Goal: Task Accomplishment & Management: Complete application form

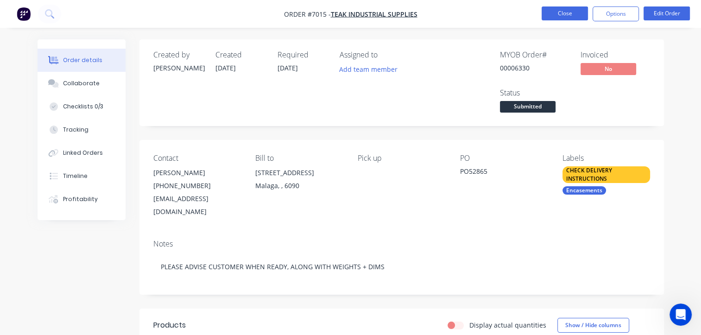
click at [554, 13] on button "Close" at bounding box center [564, 13] width 46 height 14
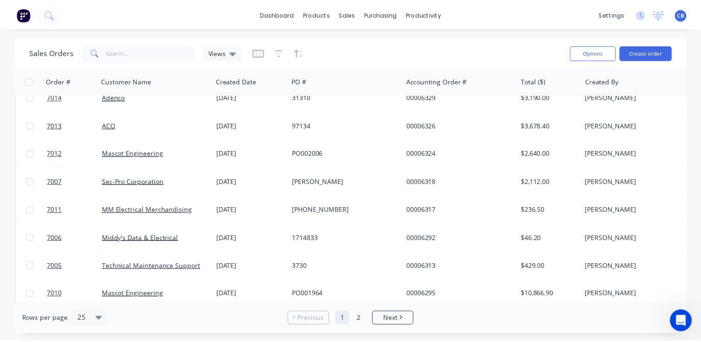
scroll to position [324, 0]
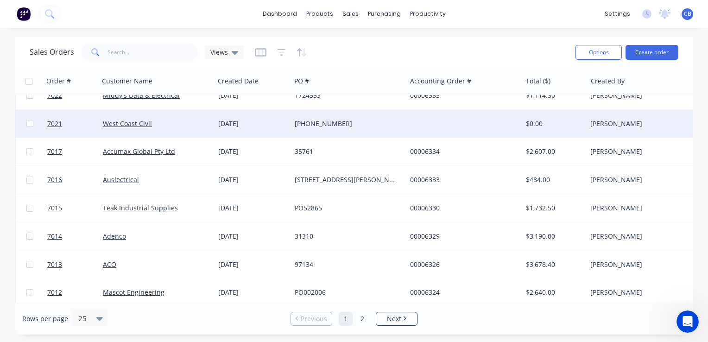
click at [357, 125] on div "[PHONE_NUMBER]" at bounding box center [346, 123] width 103 height 9
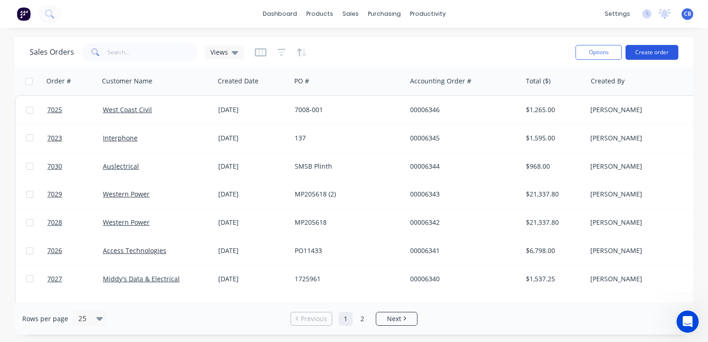
click at [647, 50] on button "Create order" at bounding box center [651, 52] width 53 height 15
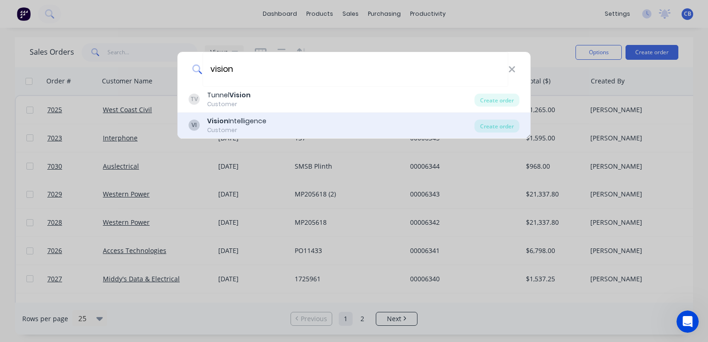
type input "vision"
click at [267, 126] on div "VI Vision Intelligence Customer" at bounding box center [331, 125] width 286 height 18
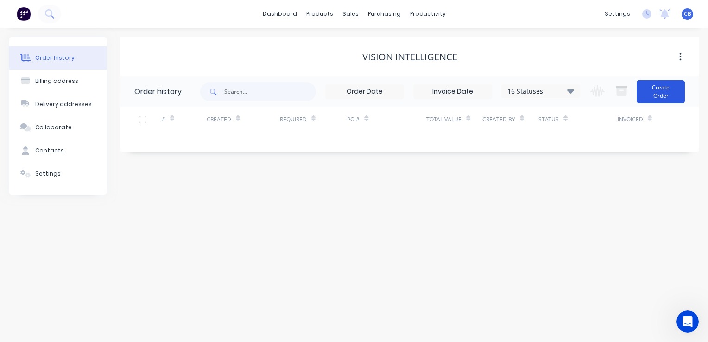
click at [663, 94] on button "Create Order" at bounding box center [660, 91] width 48 height 23
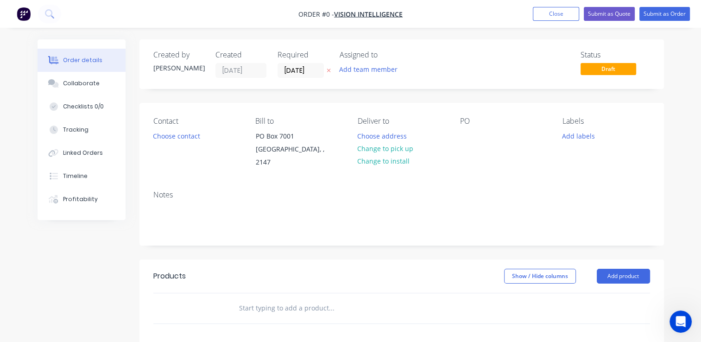
click at [276, 299] on input "text" at bounding box center [331, 308] width 185 height 19
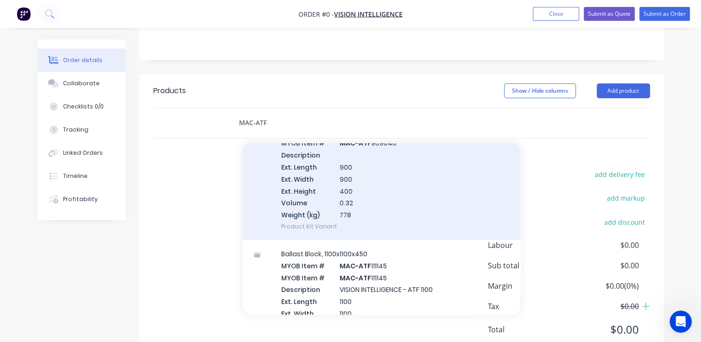
scroll to position [232, 0]
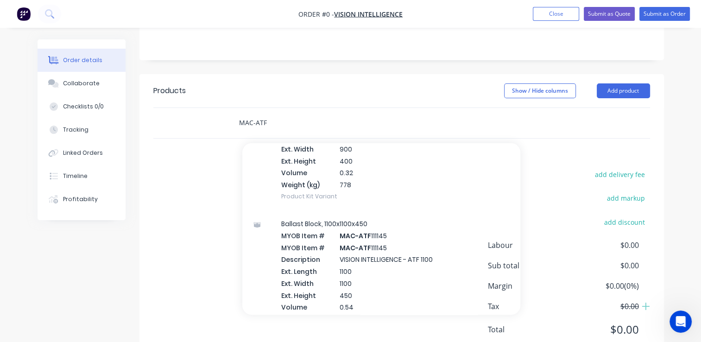
type input "MAC-ATF"
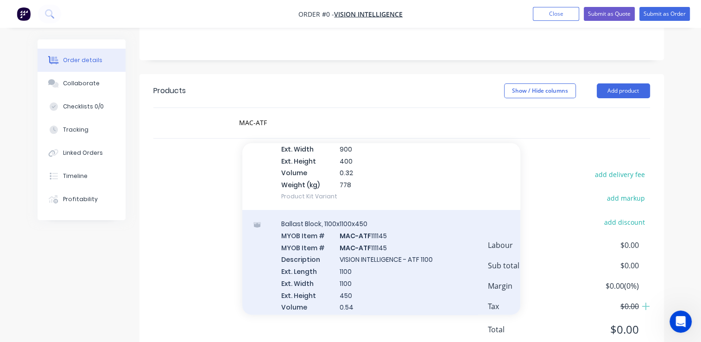
click at [402, 270] on div "Ballast Block, 1100x1100x450 MYOB Item # MAC-ATF 111145 MYOB Item # MAC-ATF 111…" at bounding box center [381, 277] width 278 height 134
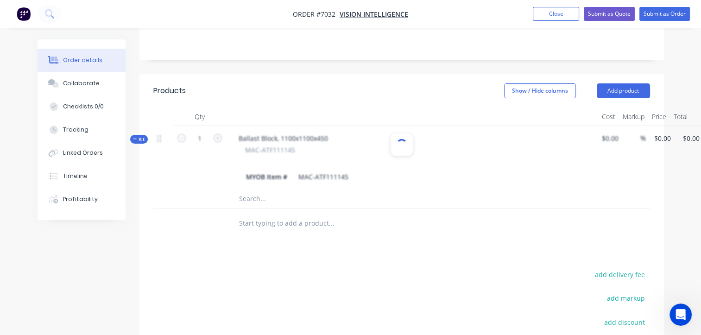
scroll to position [551, 0]
click at [217, 134] on icon "button" at bounding box center [218, 138] width 8 height 8
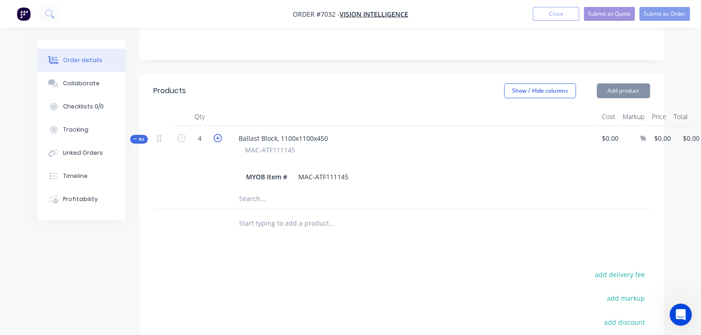
click at [217, 134] on icon "button" at bounding box center [218, 138] width 8 height 8
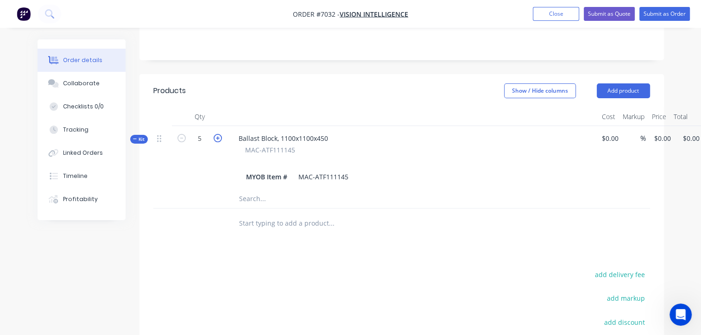
click at [217, 134] on icon "button" at bounding box center [218, 138] width 8 height 8
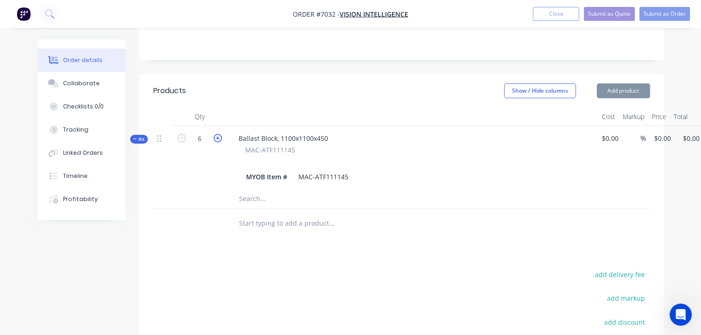
click at [217, 134] on icon "button" at bounding box center [218, 138] width 8 height 8
type input "10"
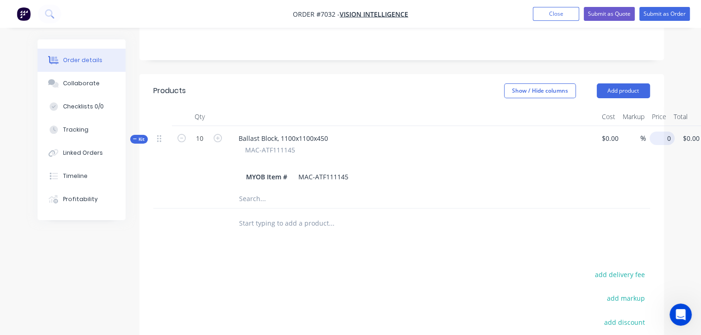
click at [659, 132] on input "0" at bounding box center [663, 138] width 21 height 13
type input "$895.00"
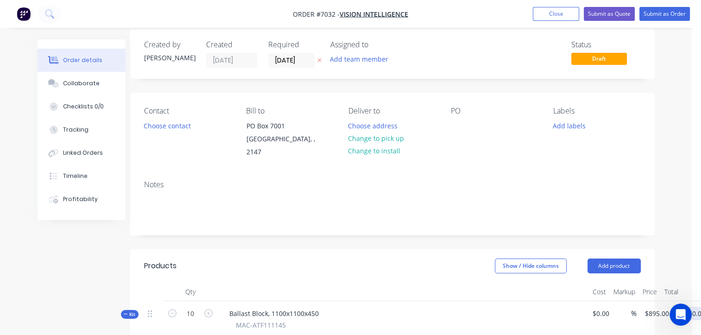
scroll to position [0, 9]
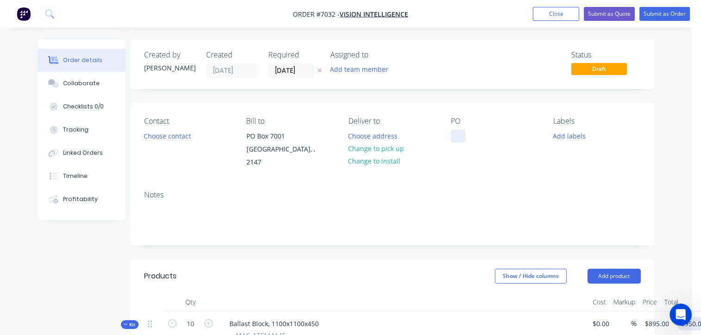
type input "$8,950.00"
click at [461, 138] on div at bounding box center [458, 135] width 15 height 13
drag, startPoint x: 453, startPoint y: 136, endPoint x: 461, endPoint y: 137, distance: 7.5
click at [453, 136] on div at bounding box center [458, 135] width 15 height 13
click at [295, 73] on input "[DATE]" at bounding box center [291, 70] width 45 height 14
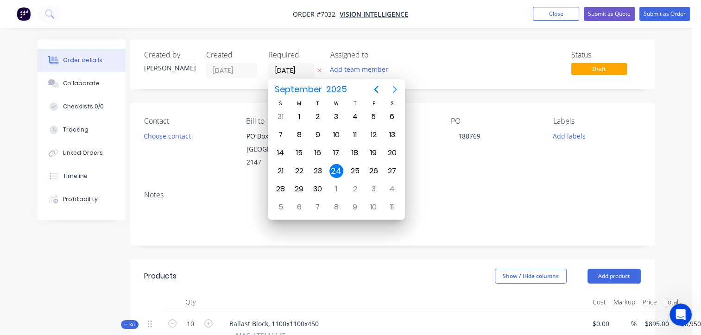
click at [395, 92] on icon "Next page" at bounding box center [394, 89] width 11 height 11
click at [381, 88] on icon "Previous page" at bounding box center [376, 89] width 11 height 11
click at [398, 91] on icon "Next page" at bounding box center [394, 89] width 11 height 11
click at [281, 69] on input "[DATE]" at bounding box center [291, 70] width 45 height 14
type input "22/10/25"
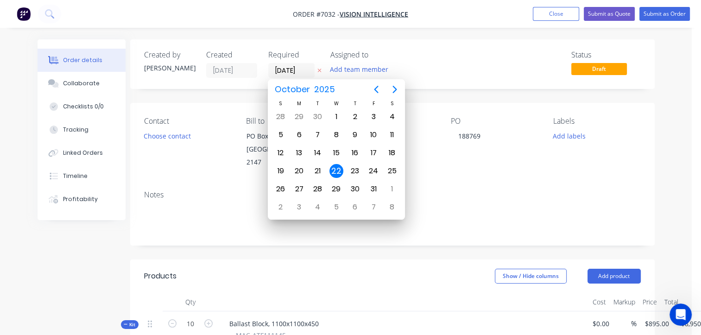
click at [453, 67] on div "Status Draft" at bounding box center [532, 63] width 218 height 27
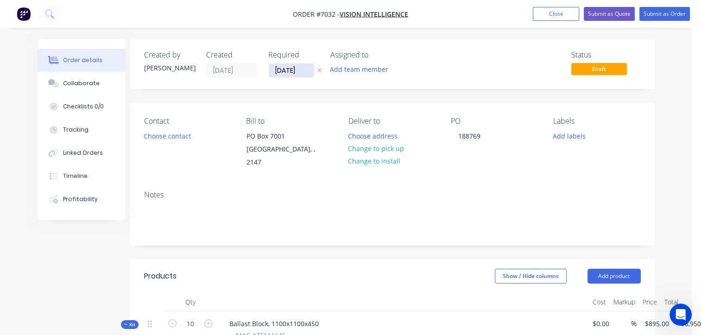
drag, startPoint x: 281, startPoint y: 69, endPoint x: 270, endPoint y: 69, distance: 11.1
click at [270, 69] on input "22/10/25" at bounding box center [291, 70] width 45 height 14
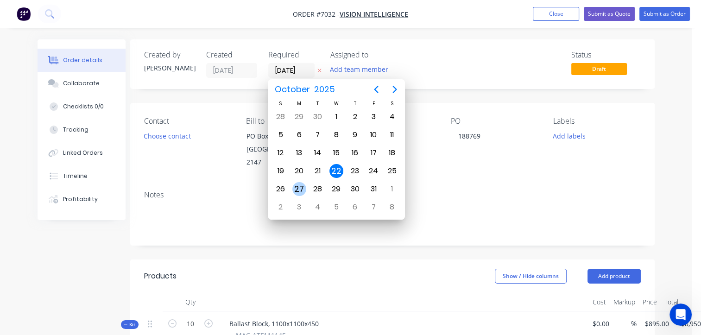
click at [297, 185] on div "27" at bounding box center [299, 189] width 14 height 14
type input "27/10/25"
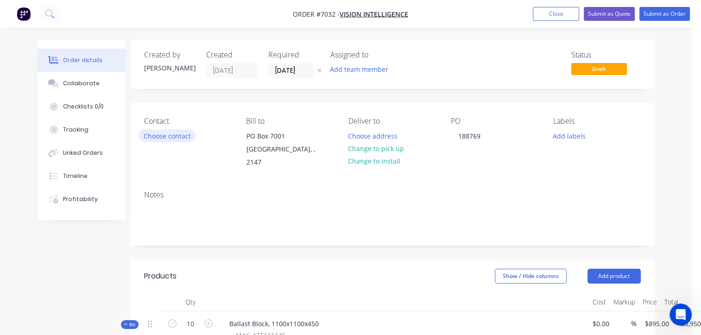
click at [157, 134] on button "Choose contact" at bounding box center [166, 135] width 57 height 13
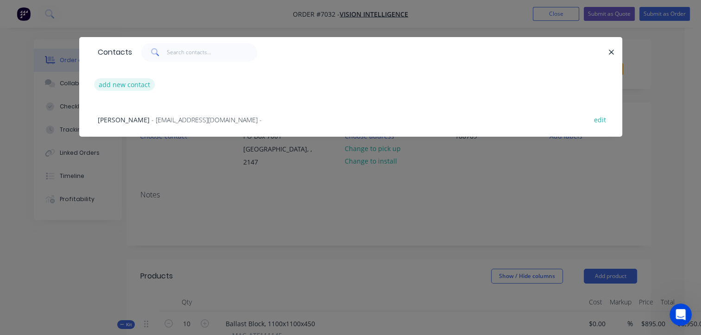
click at [123, 86] on button "add new contact" at bounding box center [124, 84] width 61 height 13
select select "AU"
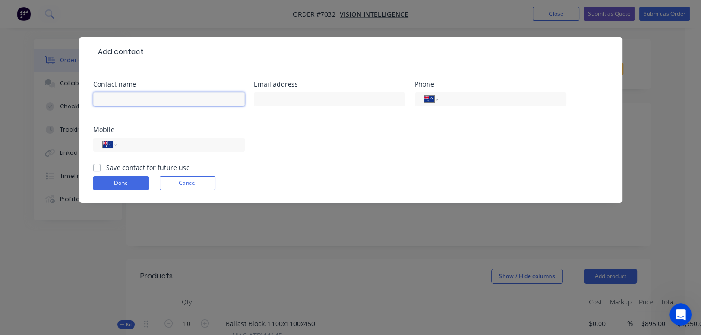
click at [147, 101] on input "text" at bounding box center [168, 99] width 151 height 14
click at [185, 93] on input "Arnie" at bounding box center [168, 99] width 151 height 14
type input "Arnie Van Biljon"
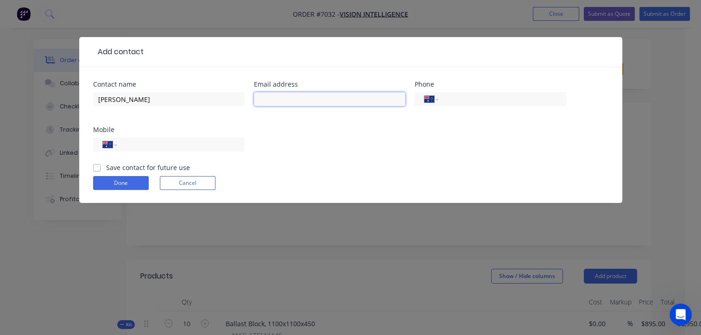
click at [343, 102] on input "text" at bounding box center [329, 99] width 151 height 14
paste input "Arnie.VanBiljon@visioni.com.au"
drag, startPoint x: 305, startPoint y: 98, endPoint x: 163, endPoint y: 93, distance: 141.3
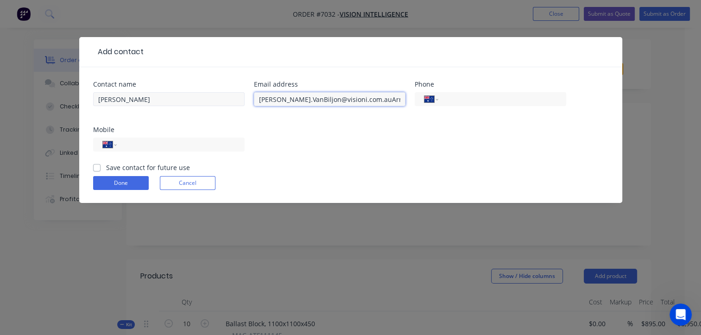
click at [163, 93] on div "Contact name Arnie Van Biljon Email address Arnie.VanBiljon@visioni.com.auArnie…" at bounding box center [350, 122] width 515 height 82
type input "Arnie.VanBiljon@visioni.com.au"
click at [144, 146] on input "tel" at bounding box center [178, 144] width 111 height 11
paste input "0431 030 345"
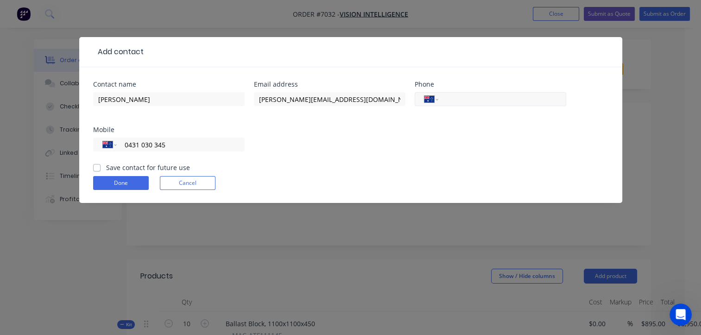
type input "0431 030 345"
click at [478, 105] on div "International Afghanistan Åland Islands Albania Algeria American Samoa Andorra …" at bounding box center [489, 99] width 151 height 14
click at [473, 102] on input "tel" at bounding box center [500, 99] width 111 height 11
paste input "(08) 9237 6200"
type input "(08) 9237 6200"
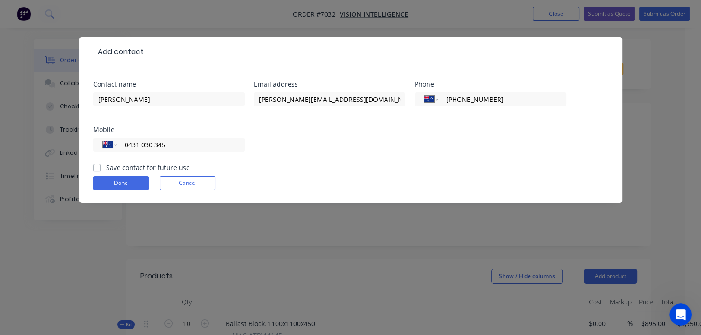
click at [102, 167] on div "Save contact for future use" at bounding box center [141, 168] width 97 height 10
click at [106, 165] on label "Save contact for future use" at bounding box center [148, 168] width 84 height 10
click at [94, 165] on input "Save contact for future use" at bounding box center [96, 167] width 7 height 9
checkbox input "true"
click at [109, 184] on button "Done" at bounding box center [121, 183] width 56 height 14
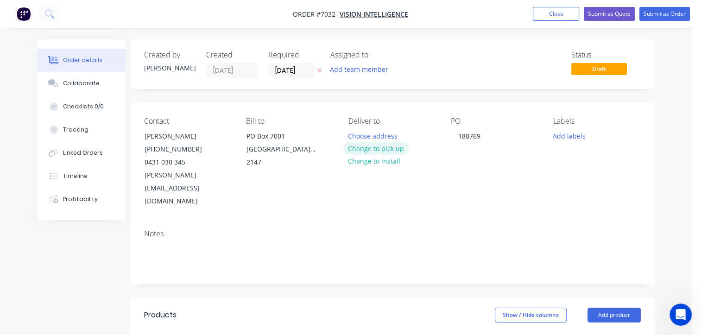
click at [387, 152] on button "Change to pick up" at bounding box center [376, 148] width 66 height 13
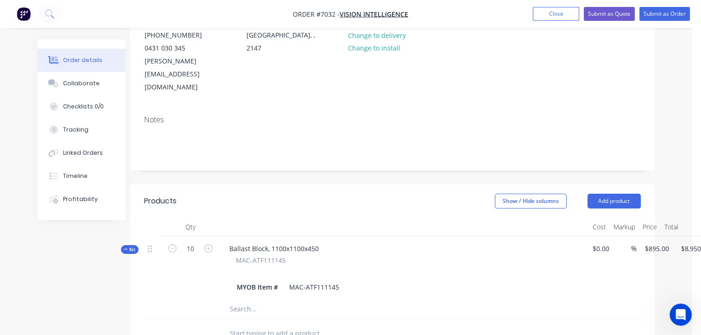
scroll to position [139, 9]
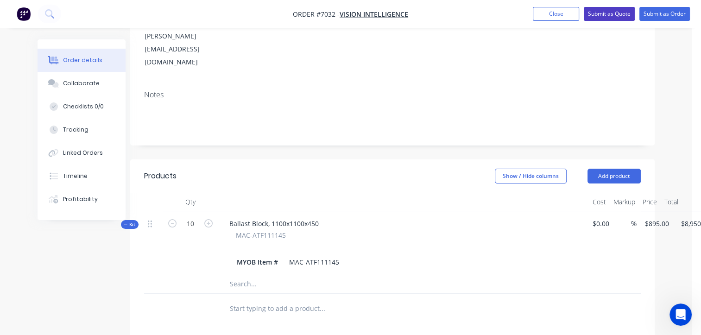
click at [615, 9] on button "Submit as Quote" at bounding box center [609, 14] width 51 height 14
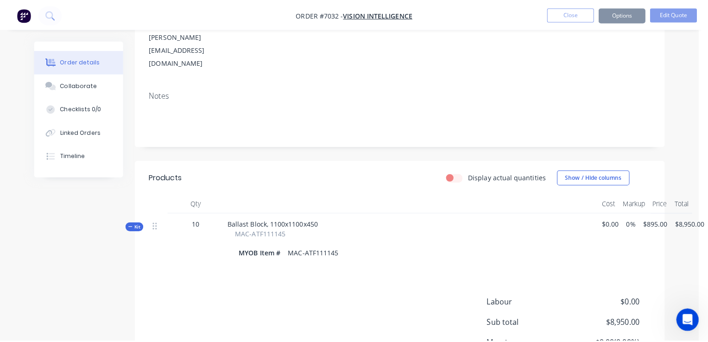
scroll to position [0, 0]
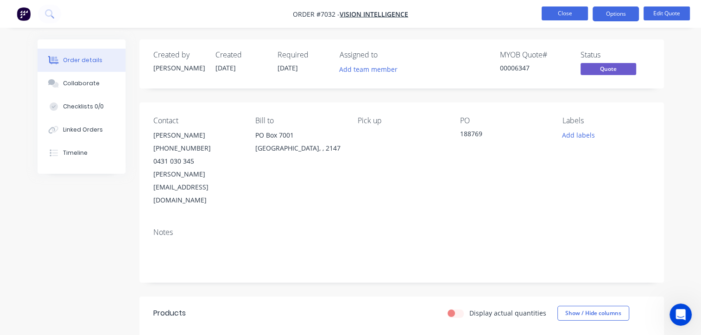
click at [552, 12] on button "Close" at bounding box center [564, 13] width 46 height 14
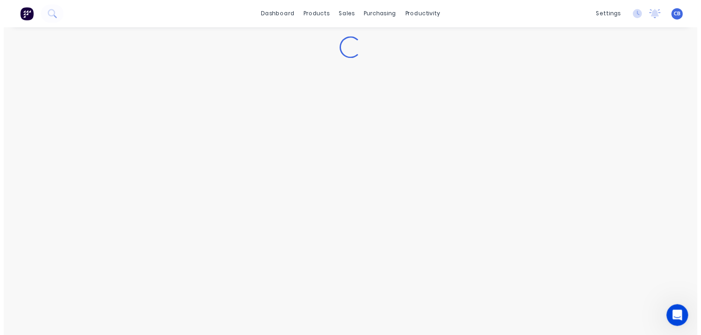
scroll to position [544, 0]
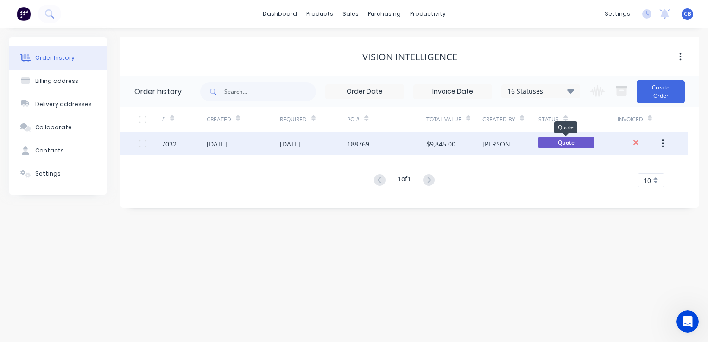
click at [558, 143] on span "Quote" at bounding box center [566, 143] width 56 height 12
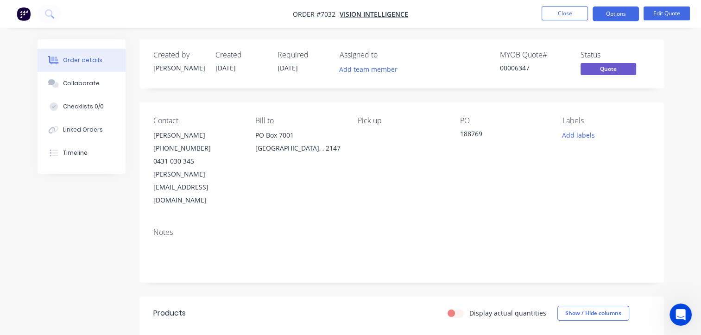
scroll to position [551, 0]
click at [661, 12] on button "Edit Quote" at bounding box center [666, 13] width 46 height 14
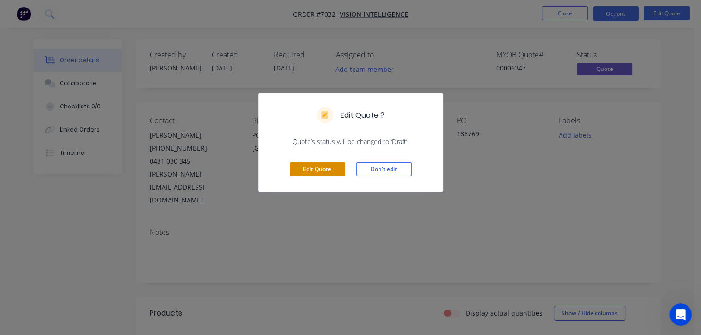
click at [320, 170] on button "Edit Quote" at bounding box center [317, 169] width 56 height 14
click at [320, 170] on div "Edit Quote Don't edit" at bounding box center [350, 168] width 184 height 45
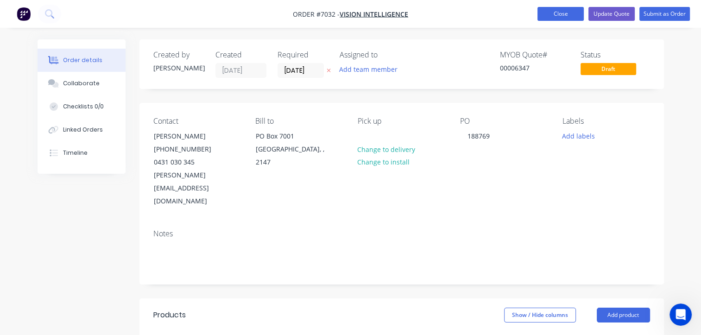
click at [569, 18] on button "Close" at bounding box center [560, 14] width 46 height 14
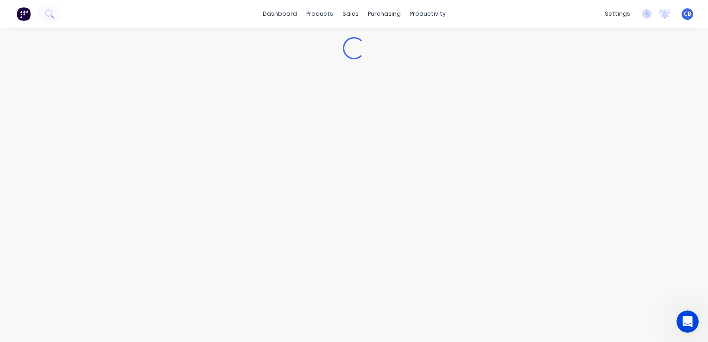
scroll to position [544, 0]
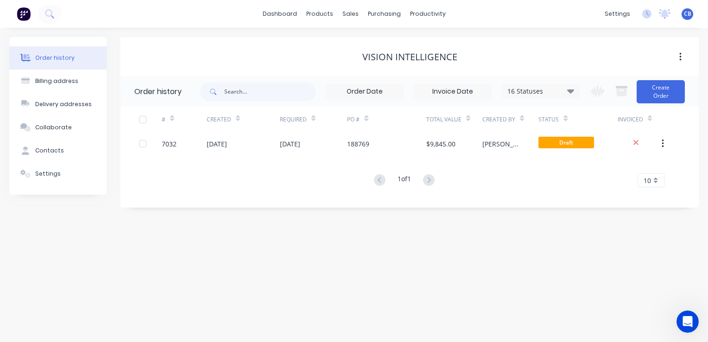
click at [571, 93] on icon at bounding box center [570, 91] width 7 height 4
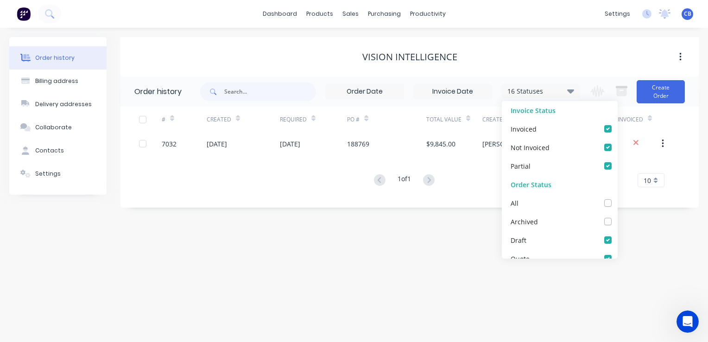
click at [571, 93] on icon at bounding box center [570, 91] width 7 height 4
click at [571, 90] on icon at bounding box center [570, 91] width 7 height 4
click at [578, 67] on div "Vision Intelligence" at bounding box center [409, 56] width 578 height 39
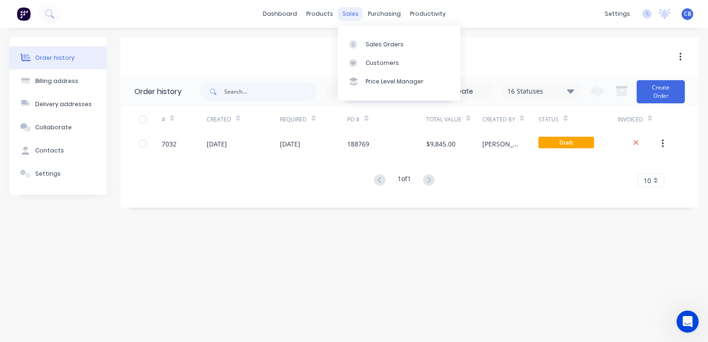
click at [355, 15] on div "sales" at bounding box center [350, 14] width 25 height 14
click at [378, 46] on div "Sales Orders" at bounding box center [384, 44] width 38 height 8
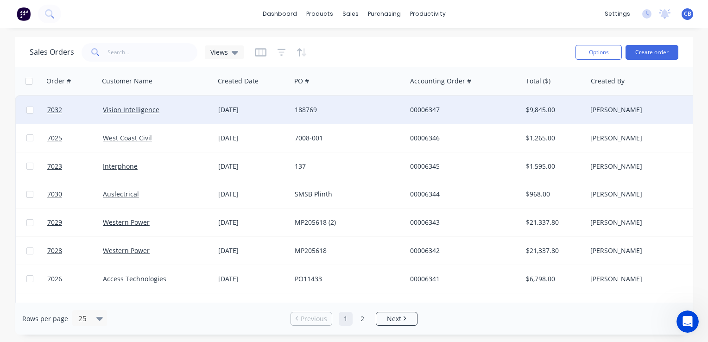
click at [26, 108] on input "checkbox" at bounding box center [29, 110] width 7 height 7
checkbox input "true"
click at [593, 49] on button "Options" at bounding box center [598, 52] width 46 height 15
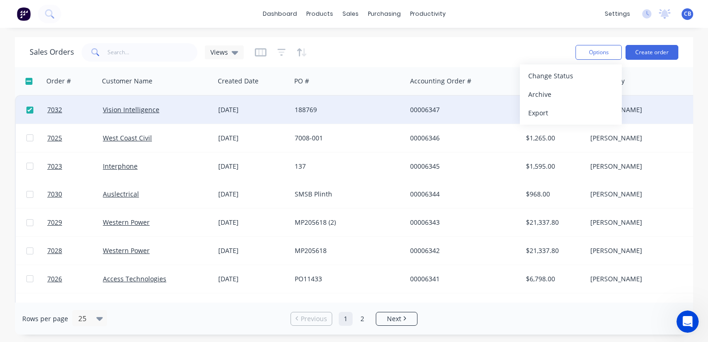
click at [502, 44] on div "Sales Orders Views" at bounding box center [299, 52] width 538 height 23
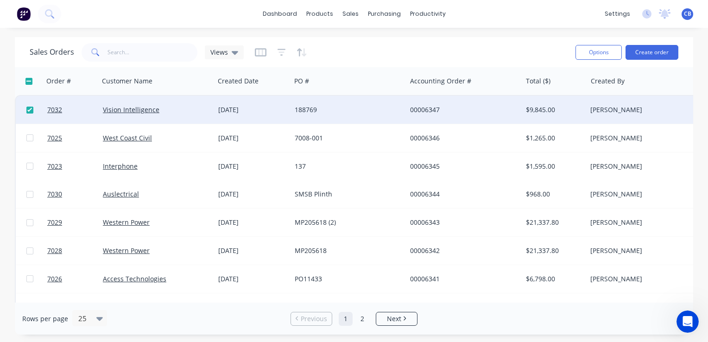
click at [33, 108] on div at bounding box center [30, 110] width 28 height 28
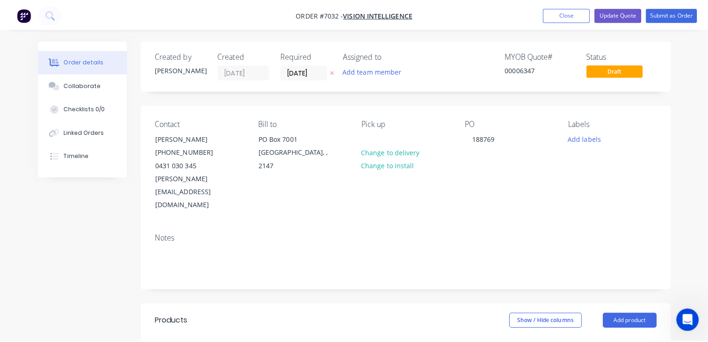
scroll to position [551, 0]
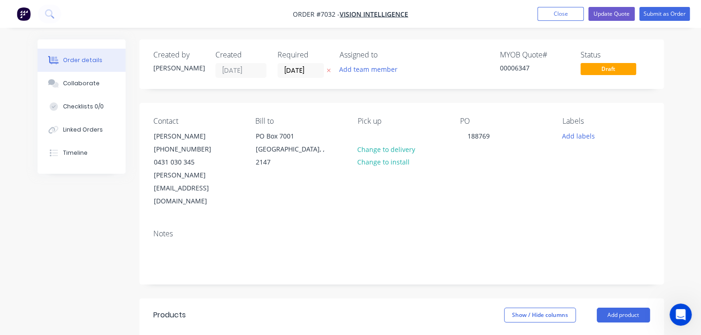
drag, startPoint x: 559, startPoint y: 14, endPoint x: 539, endPoint y: 28, distance: 24.2
click at [559, 14] on button "Close" at bounding box center [560, 14] width 46 height 14
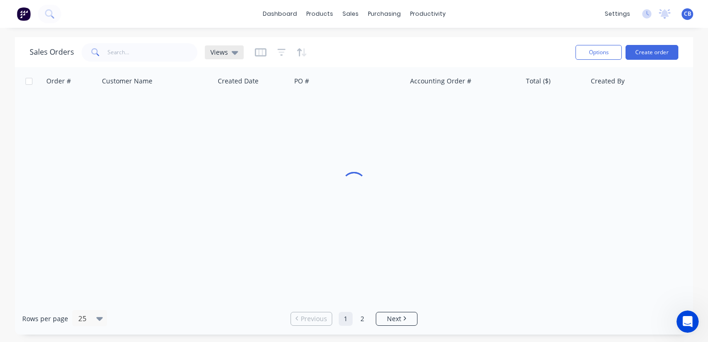
scroll to position [544, 0]
click at [352, 12] on div "sales" at bounding box center [350, 14] width 25 height 14
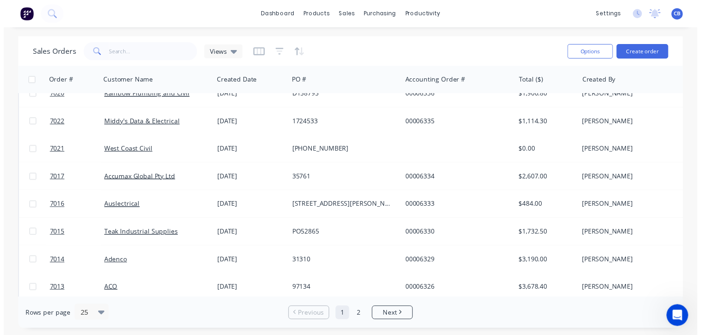
scroll to position [371, 0]
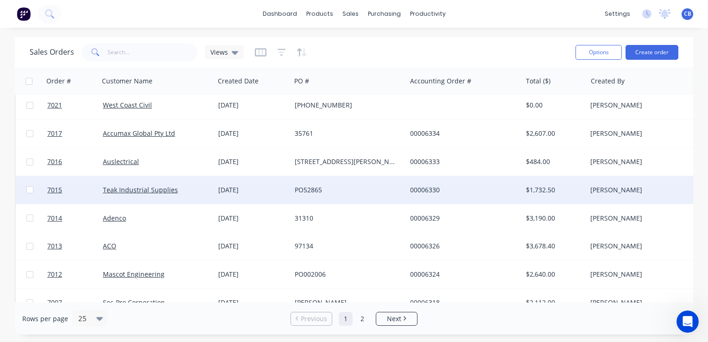
click at [221, 190] on div "[DATE]" at bounding box center [252, 189] width 69 height 9
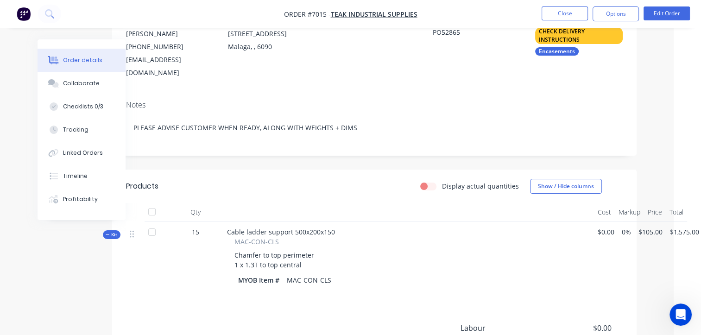
scroll to position [139, 28]
click at [26, 15] on img "button" at bounding box center [24, 14] width 14 height 14
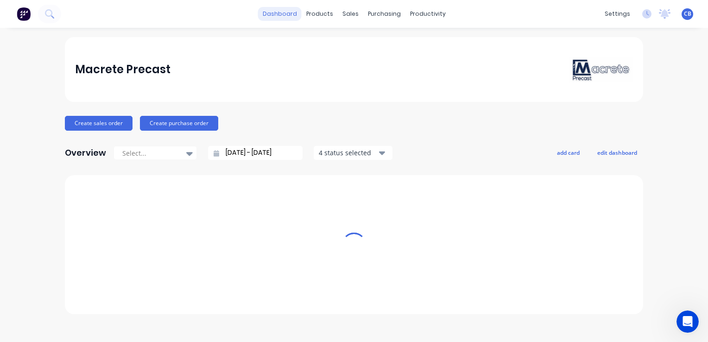
scroll to position [544, 0]
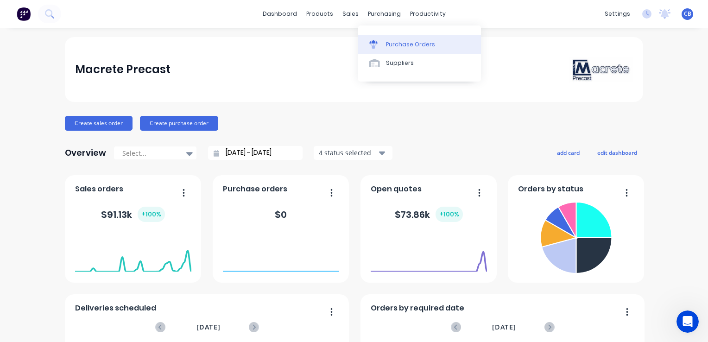
click at [406, 44] on div "Purchase Orders" at bounding box center [410, 44] width 49 height 8
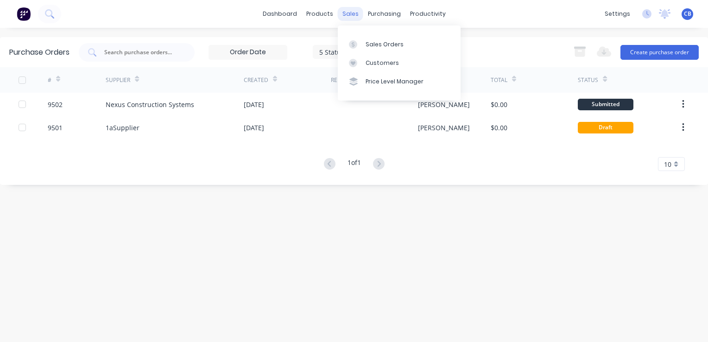
click at [347, 13] on div "sales" at bounding box center [350, 14] width 25 height 14
click at [374, 43] on div "Sales Orders" at bounding box center [384, 44] width 38 height 8
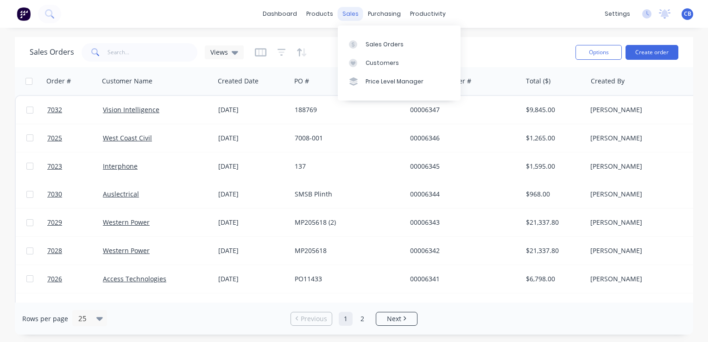
click at [352, 12] on div "sales" at bounding box center [350, 14] width 25 height 14
click at [371, 46] on div "Sales Orders" at bounding box center [384, 44] width 38 height 8
click at [373, 45] on div "Sales Orders" at bounding box center [384, 44] width 38 height 8
click at [662, 53] on button "Create order" at bounding box center [651, 52] width 53 height 15
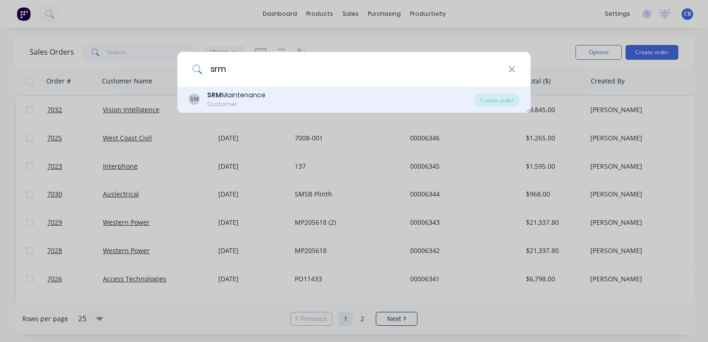
type input "srm"
click at [263, 99] on div "SRM Maintenance" at bounding box center [236, 95] width 58 height 10
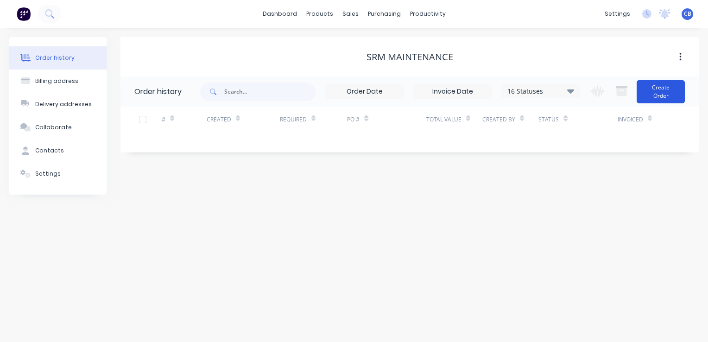
click at [668, 95] on button "Create Order" at bounding box center [660, 91] width 48 height 23
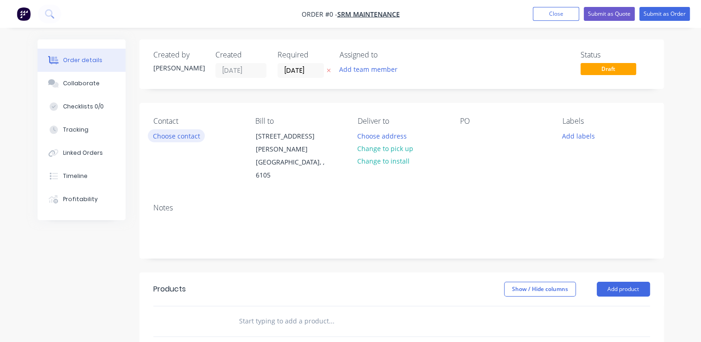
click at [179, 136] on button "Choose contact" at bounding box center [176, 135] width 57 height 13
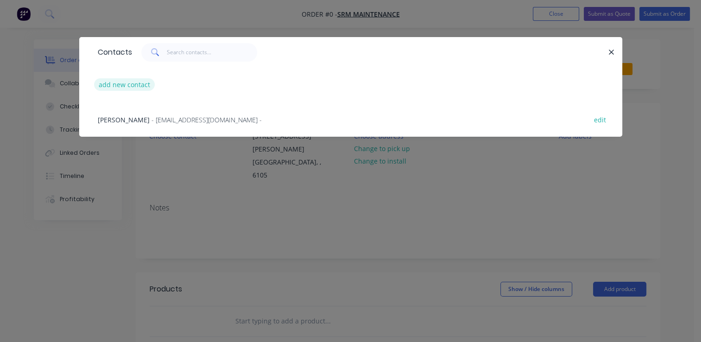
click at [120, 83] on button "add new contact" at bounding box center [124, 84] width 61 height 13
select select "AU"
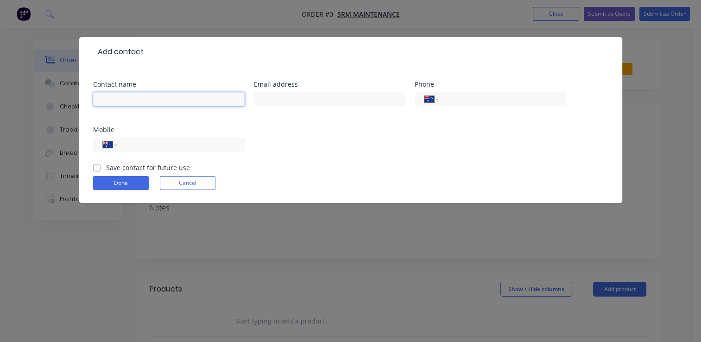
drag, startPoint x: 107, startPoint y: 98, endPoint x: 112, endPoint y: 93, distance: 6.6
click at [108, 98] on input "text" at bounding box center [168, 99] width 151 height 14
paste input "Cian O Carroll"
type input "Cian O Carroll"
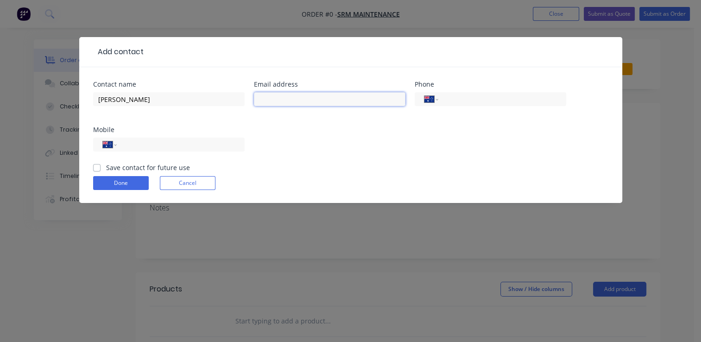
click at [322, 101] on input "text" at bounding box center [329, 99] width 151 height 14
paste input "cian@srmmaintenance.com.au"
type input "cian@srmmaintenance.com.au"
click at [181, 144] on input "tel" at bounding box center [178, 144] width 111 height 11
paste input "0452 262 420"
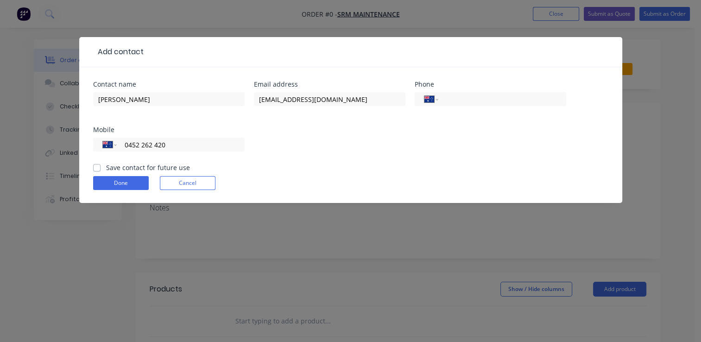
type input "0452 262 420"
click at [106, 166] on label "Save contact for future use" at bounding box center [148, 168] width 84 height 10
click at [96, 166] on input "Save contact for future use" at bounding box center [96, 167] width 7 height 9
checkbox input "true"
click at [119, 184] on button "Done" at bounding box center [121, 183] width 56 height 14
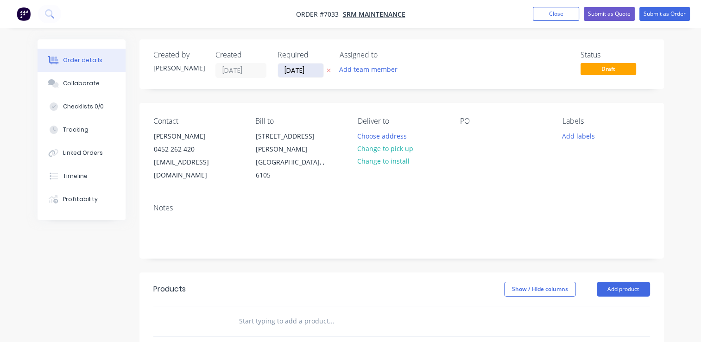
click at [317, 71] on input "[DATE]" at bounding box center [300, 70] width 45 height 14
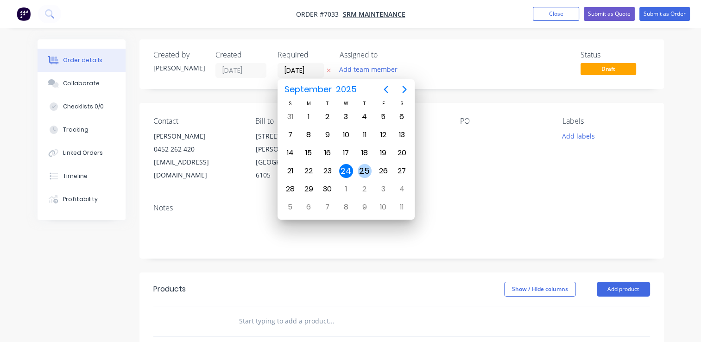
click at [363, 165] on div "25" at bounding box center [365, 171] width 14 height 14
type input "25/09/25"
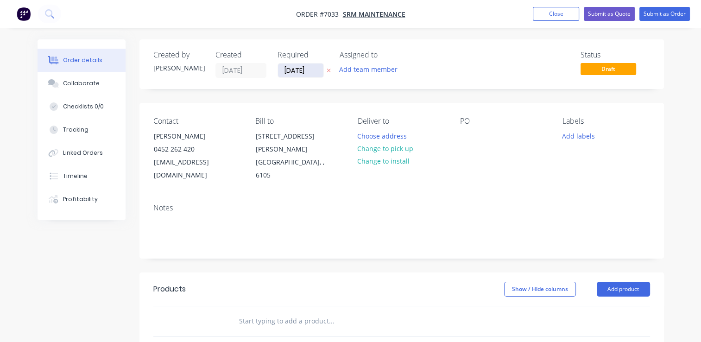
click at [306, 70] on input "25/09/25" at bounding box center [300, 70] width 45 height 14
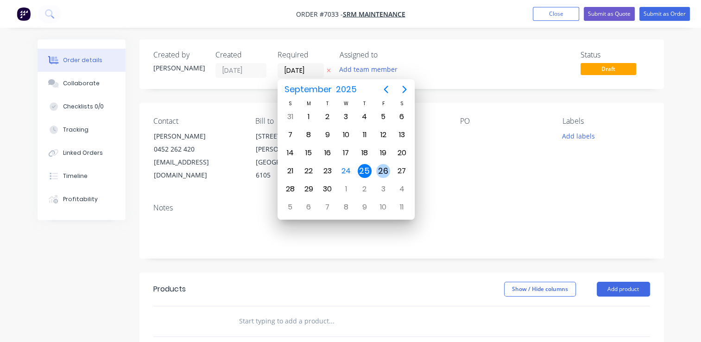
click at [379, 169] on div "26" at bounding box center [383, 171] width 14 height 14
type input "[DATE]"
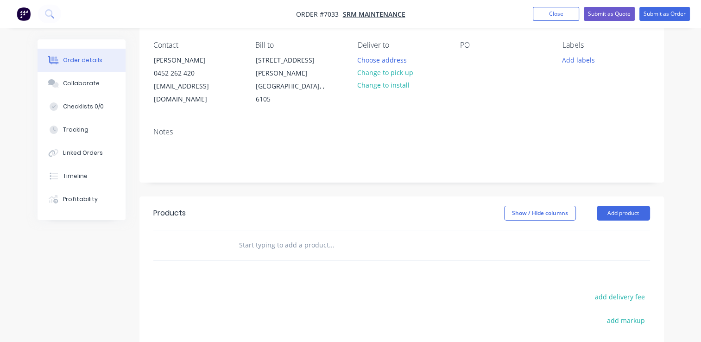
scroll to position [93, 0]
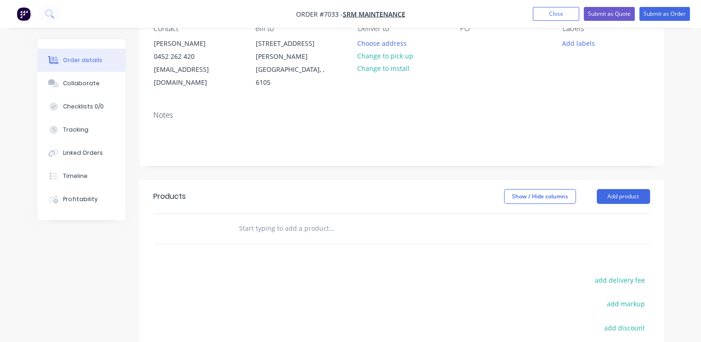
click at [277, 223] on input "text" at bounding box center [331, 228] width 185 height 19
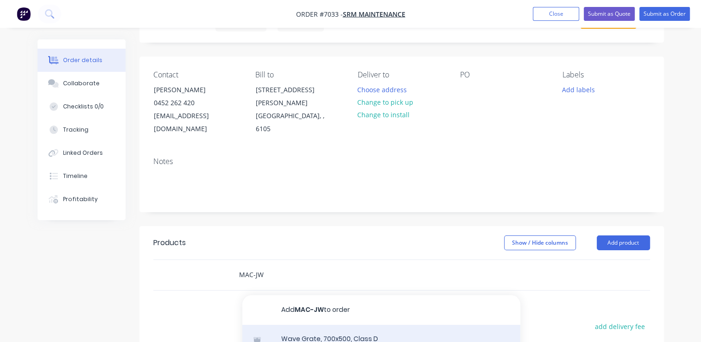
scroll to position [139, 0]
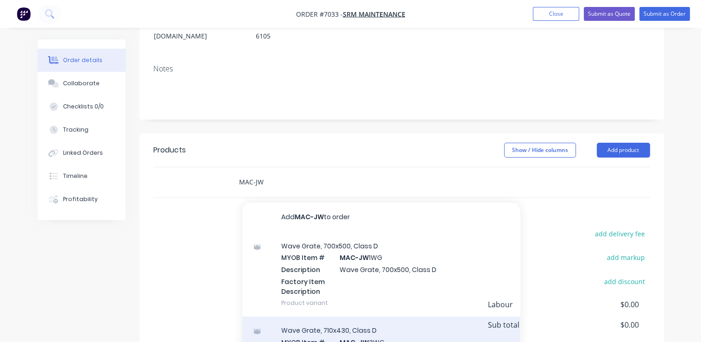
type input "MAC-JW"
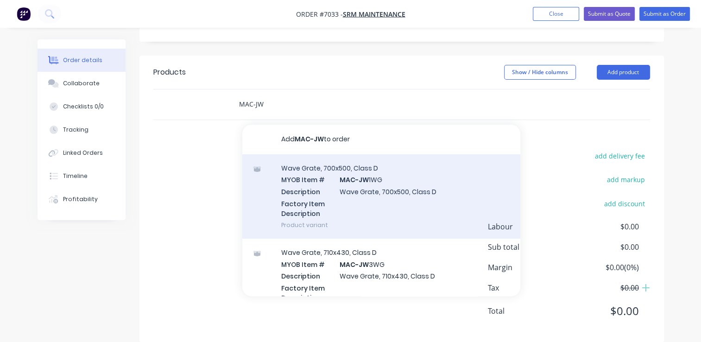
scroll to position [217, 0]
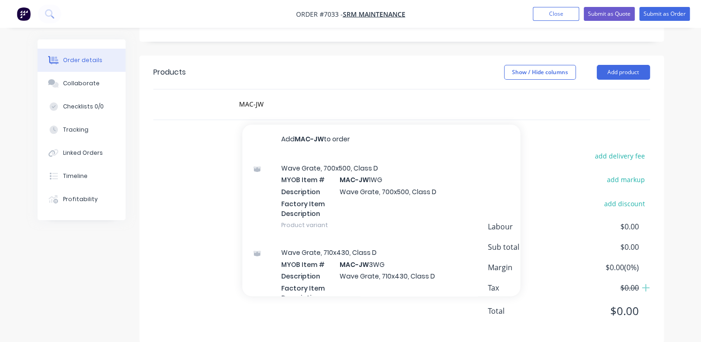
click at [369, 89] on div "MAC-JW Add MAC-JW to order Wave Grate, 700x500, Class D MYOB Item # MAC-JW 1WG …" at bounding box center [393, 104] width 333 height 30
drag, startPoint x: 308, startPoint y: 88, endPoint x: 143, endPoint y: 84, distance: 164.9
click at [154, 89] on div "MAC-JW Add MAC-JW to order Wave Grate, 700x500, Class D MYOB Item # MAC-JW 1WG …" at bounding box center [401, 104] width 496 height 30
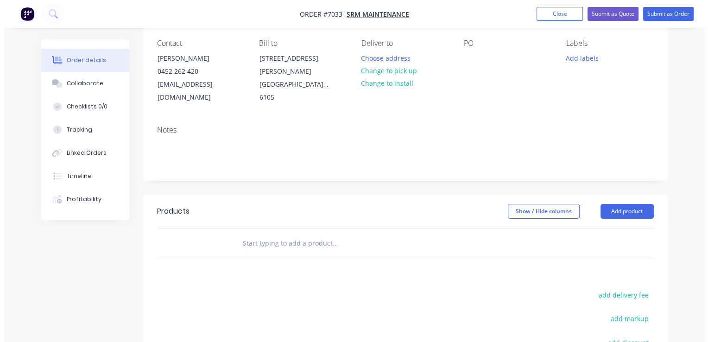
scroll to position [0, 0]
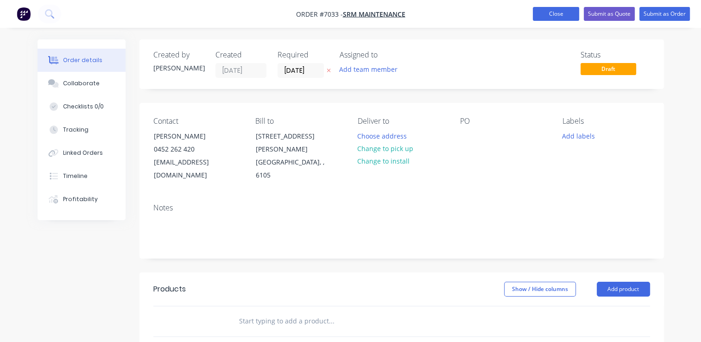
click at [552, 13] on button "Close" at bounding box center [556, 14] width 46 height 14
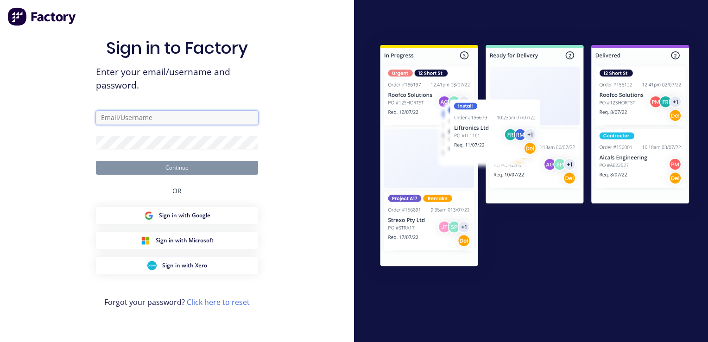
type input "charles@macrete.com.au"
click at [199, 119] on input "charles@macrete.com.au" at bounding box center [177, 118] width 162 height 14
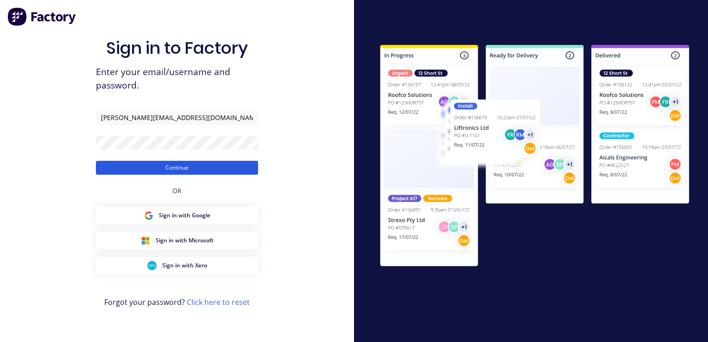
click at [100, 164] on button "Continue" at bounding box center [177, 168] width 162 height 14
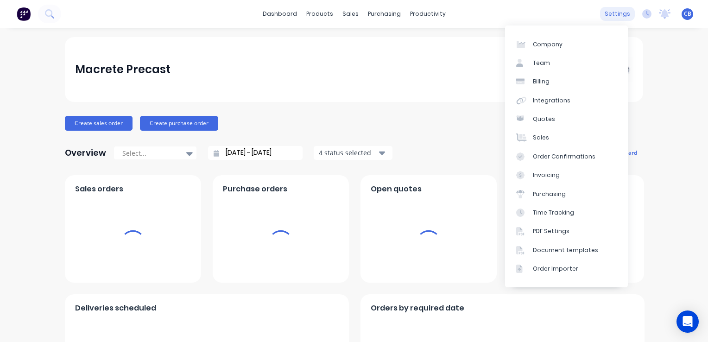
click at [613, 17] on div "settings" at bounding box center [617, 14] width 35 height 14
click at [569, 100] on link "Integrations" at bounding box center [566, 100] width 123 height 19
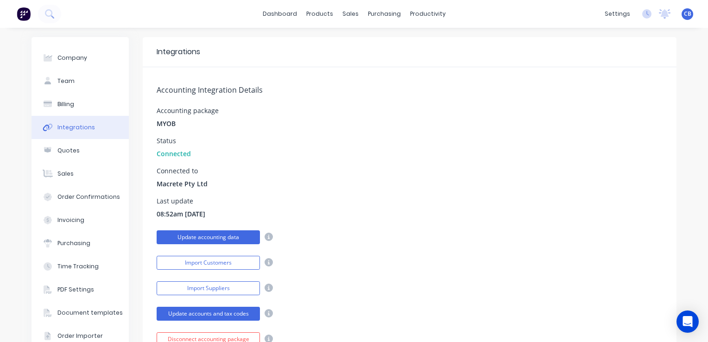
click at [222, 240] on button "Update accounting data" at bounding box center [208, 237] width 103 height 14
click at [267, 236] on icon at bounding box center [268, 236] width 8 height 8
click at [455, 157] on div "Status Connected" at bounding box center [410, 148] width 506 height 21
click at [219, 238] on button "Update accounting data" at bounding box center [208, 237] width 103 height 14
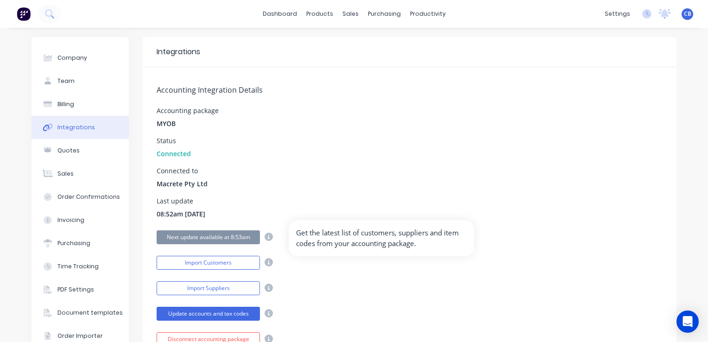
click at [266, 238] on icon at bounding box center [268, 236] width 8 height 8
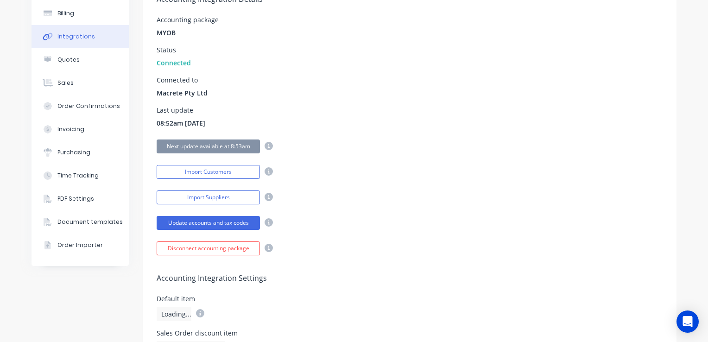
scroll to position [93, 0]
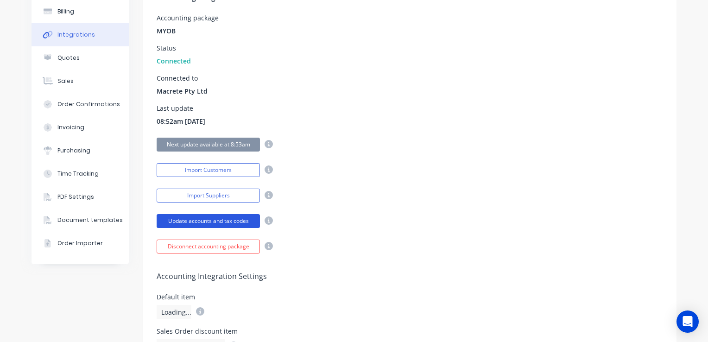
click at [198, 222] on button "Update accounts and tax codes" at bounding box center [208, 221] width 103 height 14
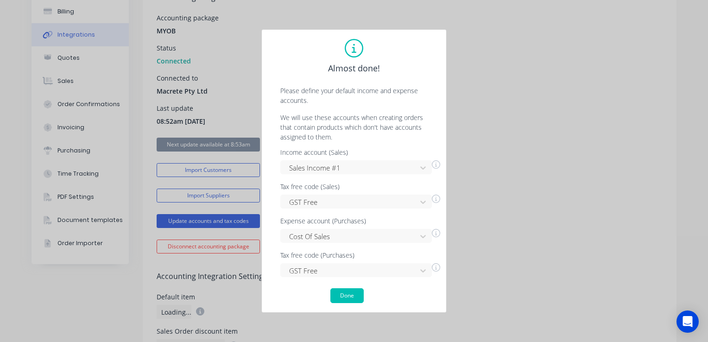
click at [534, 222] on div "Almost done! Please define your default income and expense accounts. We will us…" at bounding box center [354, 171] width 708 height 342
click at [550, 88] on div "Almost done! Please define your default income and expense accounts. We will us…" at bounding box center [354, 171] width 708 height 342
click at [337, 295] on button "Done" at bounding box center [346, 295] width 33 height 15
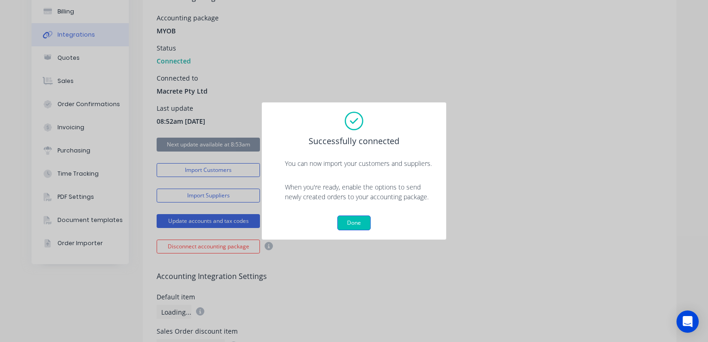
click at [350, 227] on button "Done" at bounding box center [353, 222] width 33 height 15
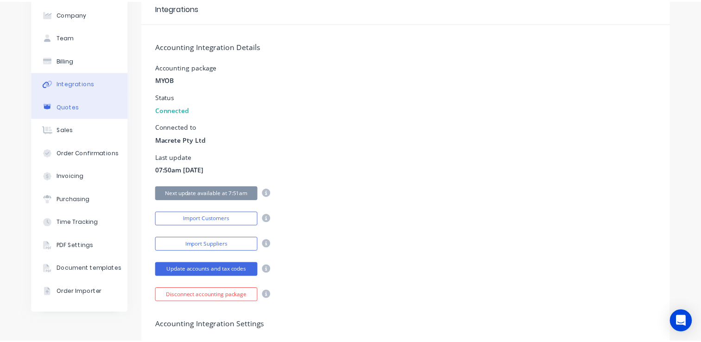
scroll to position [0, 0]
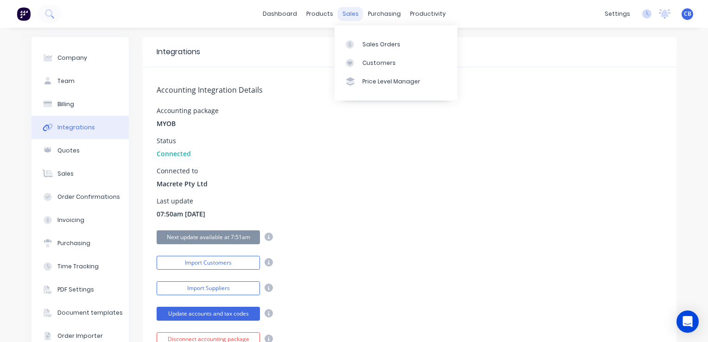
click at [340, 15] on div "sales" at bounding box center [350, 14] width 25 height 14
click at [364, 43] on div "Sales Orders" at bounding box center [381, 44] width 38 height 8
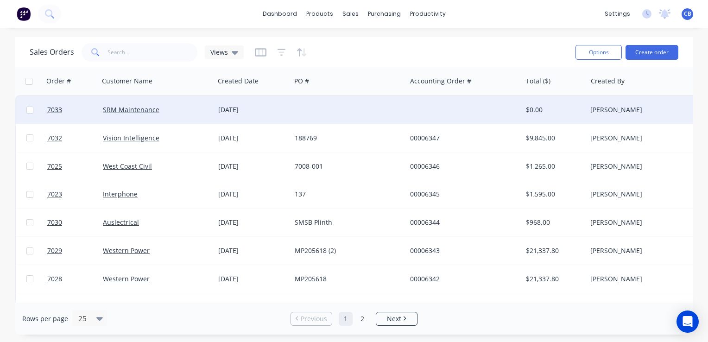
click at [230, 107] on div "[DATE]" at bounding box center [252, 109] width 69 height 9
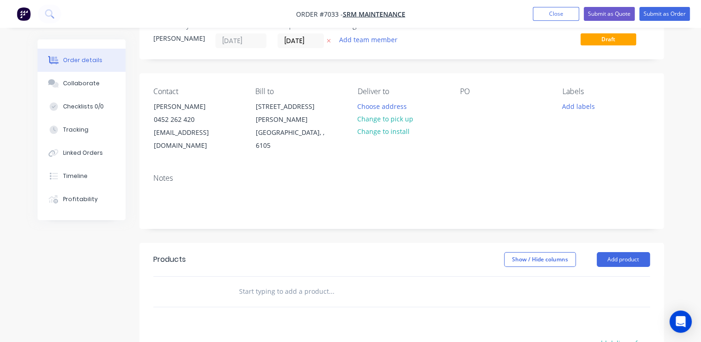
scroll to position [46, 0]
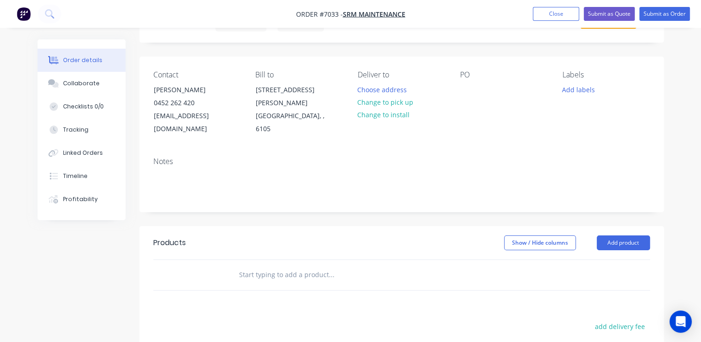
click at [312, 268] on input "text" at bounding box center [331, 274] width 185 height 19
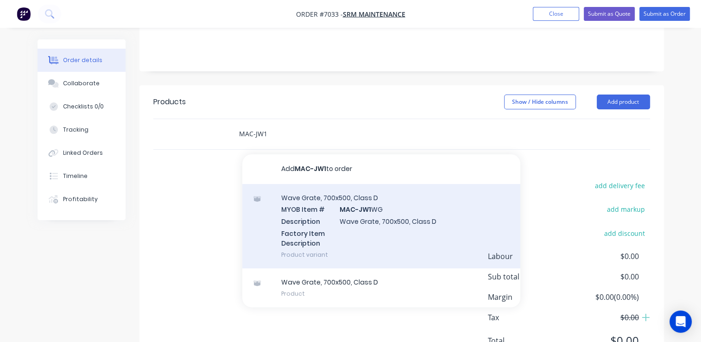
scroll to position [170, 0]
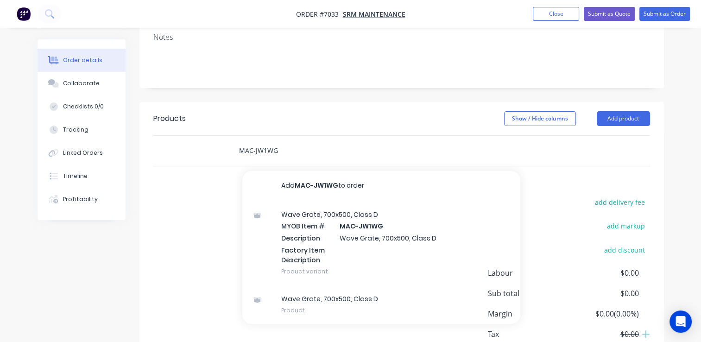
type input "MAC-JW1WG"
click at [393, 111] on div "Show / Hide columns Add product" at bounding box center [453, 118] width 391 height 15
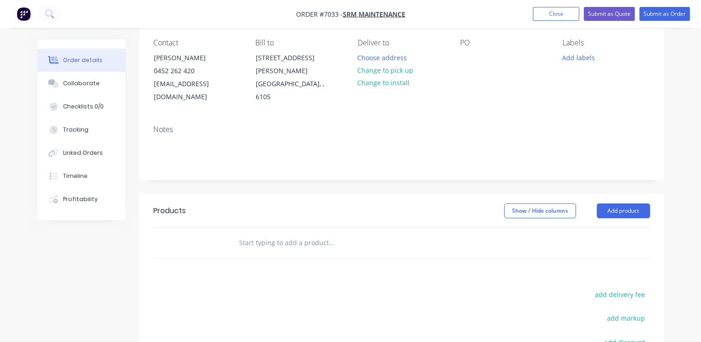
scroll to position [78, 0]
click at [287, 234] on input "text" at bounding box center [331, 243] width 185 height 19
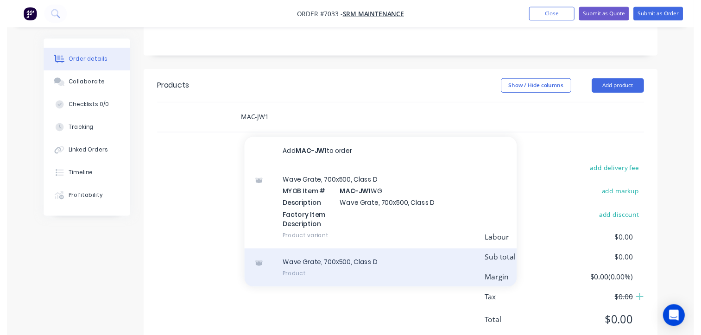
scroll to position [217, 0]
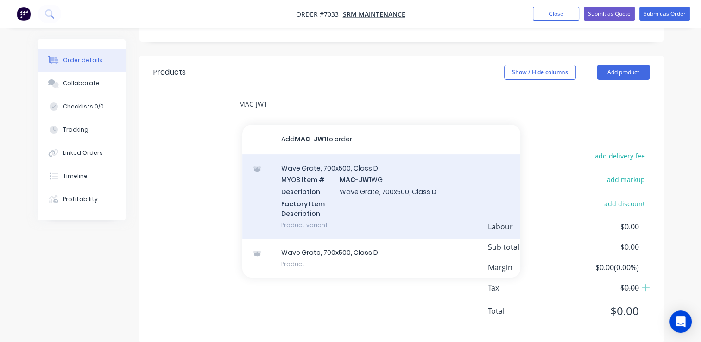
type input "MAC-JW1"
click at [442, 188] on div "Wave Grate, 700x500, Class D MYOB Item # MAC-JW1 WG Description Wave Grate, 700…" at bounding box center [381, 196] width 278 height 84
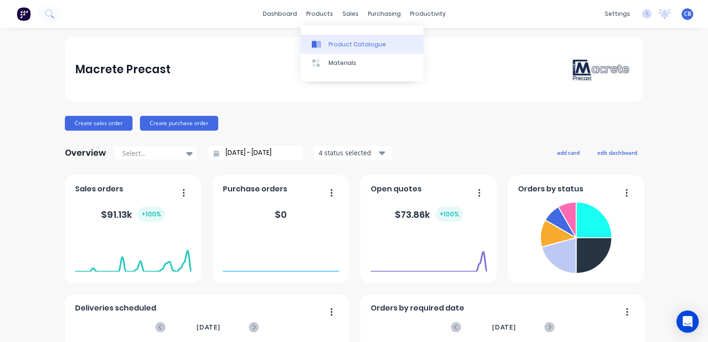
click at [336, 44] on div "Product Catalogue" at bounding box center [356, 44] width 57 height 8
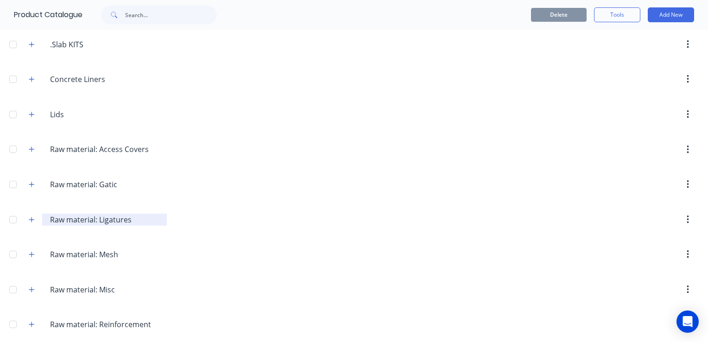
scroll to position [371, 0]
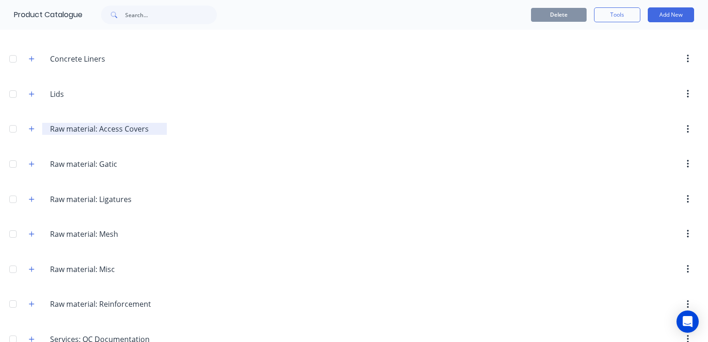
click at [70, 129] on input "Raw material: Access Covers" at bounding box center [105, 128] width 110 height 11
click at [26, 129] on button "button" at bounding box center [32, 129] width 12 height 12
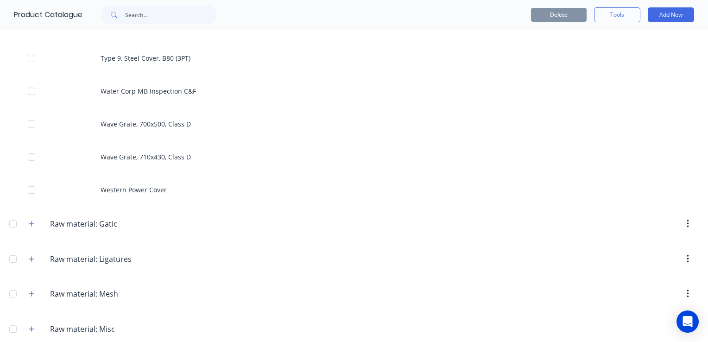
scroll to position [3242, 0]
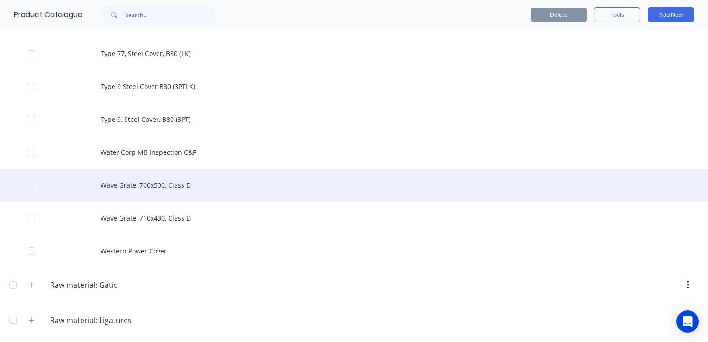
click at [176, 183] on div "Wave Grate, 700x500, Class D" at bounding box center [354, 185] width 708 height 33
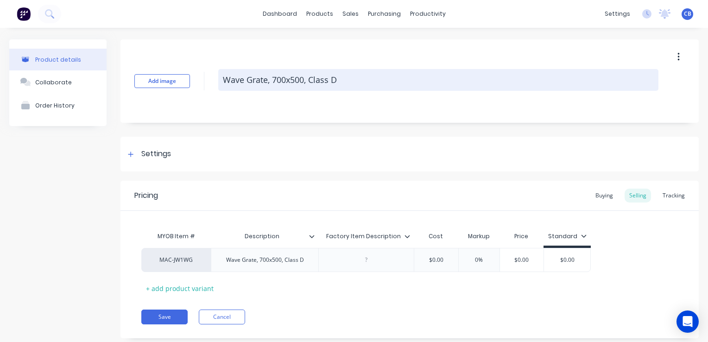
click at [286, 74] on textarea "Wave Grate, 700x500, Class D" at bounding box center [438, 80] width 440 height 22
click at [280, 81] on textarea "Wave Grate, 700x500, Class D" at bounding box center [438, 80] width 440 height 22
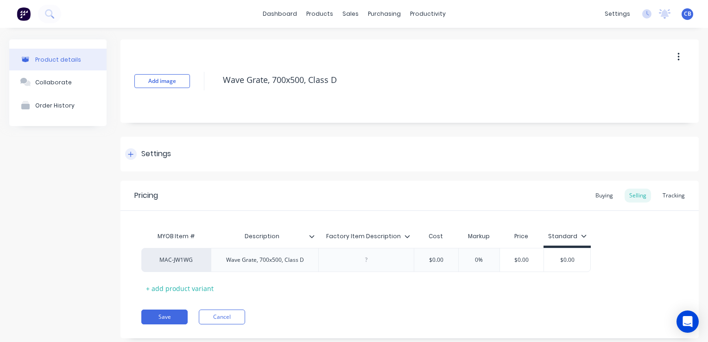
type textarea "x"
type textarea "Wave Grate, 70x500, Class D"
type textarea "x"
type textarea "Wave Grate, 0x500, Class D"
type textarea "x"
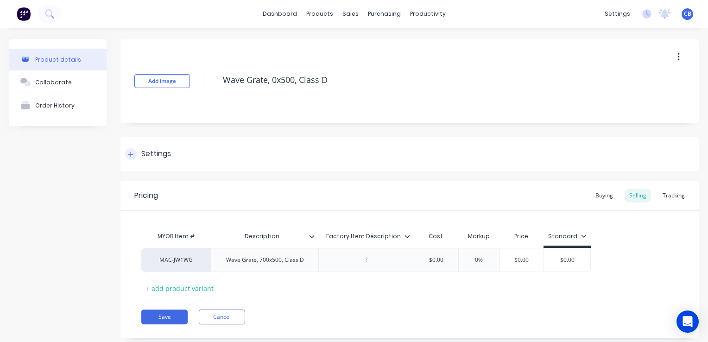
type textarea "Wave Grate, 90x500, Class D"
type textarea "x"
type textarea "Wave Grate, 900x500, Class D"
type textarea "x"
type textarea "Wave Grate, 900x50, Class D"
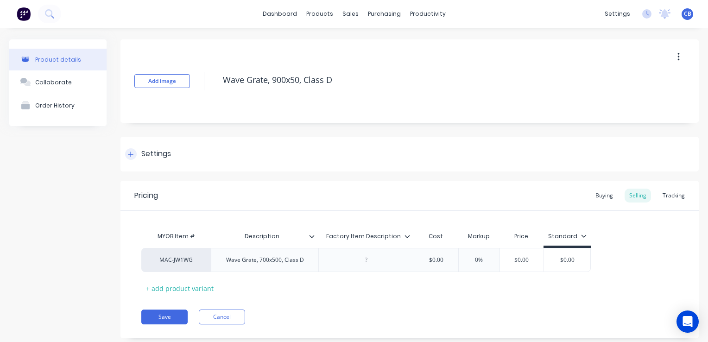
type textarea "x"
type textarea "Wave Grate, 900x0, Class D"
type textarea "x"
type textarea "Wave Grate, 900x40, Class D"
type textarea "x"
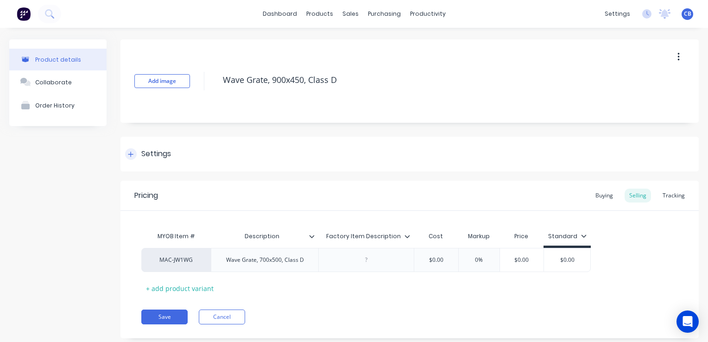
type textarea "Wave Grate, 900x450, Class D"
type textarea "x"
type textarea "Wave Grate, 900x450, Class D"
click at [672, 58] on button "button" at bounding box center [678, 57] width 22 height 17
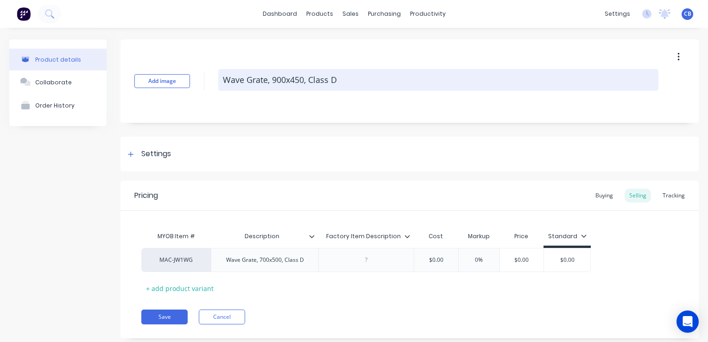
click at [481, 79] on textarea "Wave Grate, 900x450, Class D" at bounding box center [438, 80] width 440 height 22
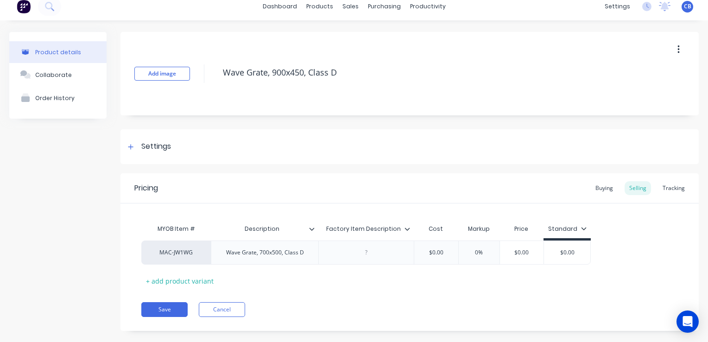
scroll to position [21, 0]
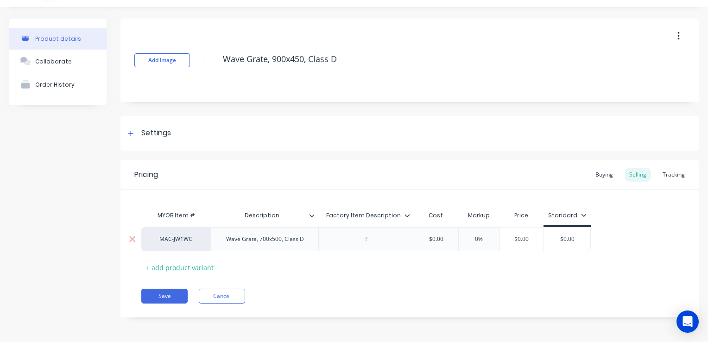
click at [270, 246] on div "Wave Grate, 700x500, Class D" at bounding box center [264, 239] width 107 height 24
click at [274, 240] on div "Wave Grate, 700x500, Class D" at bounding box center [265, 239] width 93 height 12
click at [170, 298] on button "Save" at bounding box center [164, 296] width 46 height 15
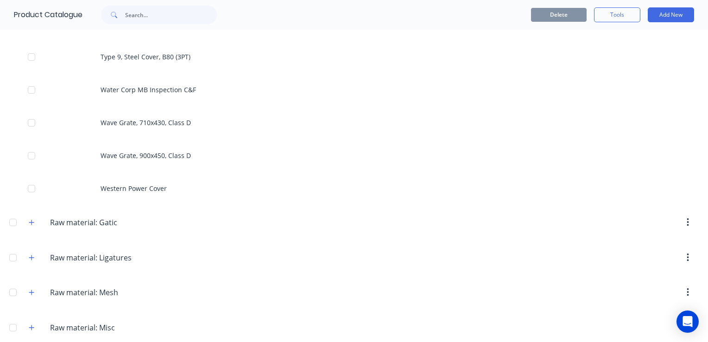
scroll to position [3288, 0]
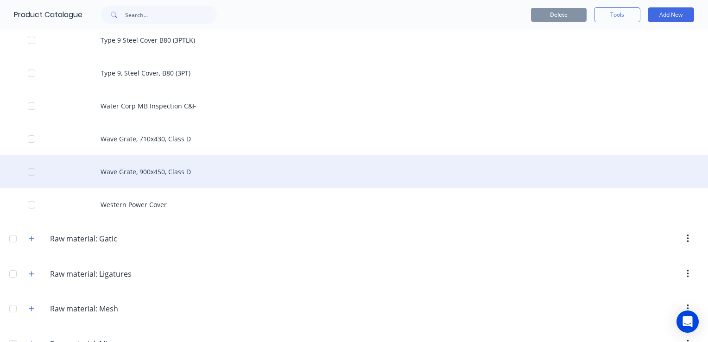
click at [155, 170] on div "Wave Grate, 900x450, Class D" at bounding box center [354, 171] width 708 height 33
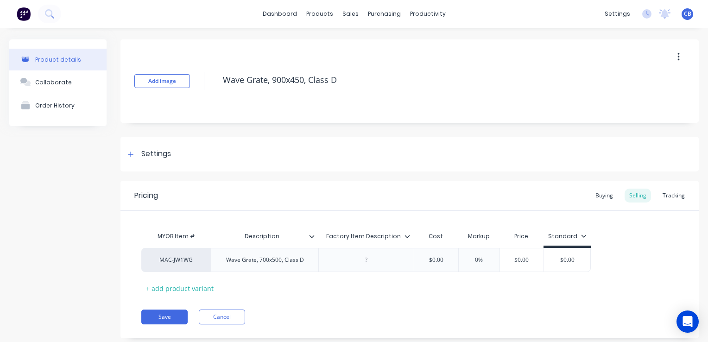
type textarea "x"
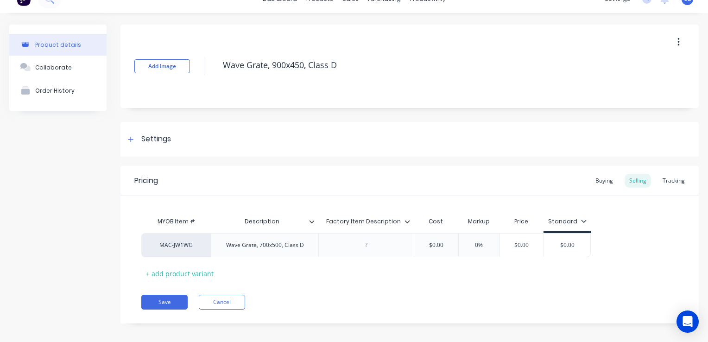
scroll to position [21, 0]
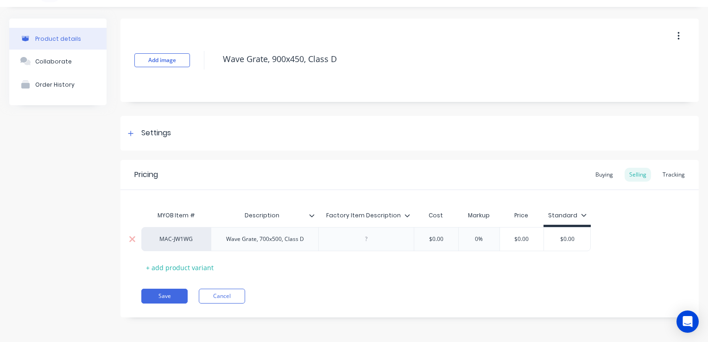
click at [256, 244] on div "Wave Grate, 700x500, Class D" at bounding box center [265, 239] width 93 height 12
click at [271, 242] on div "Wave Grate, 700x500, Class D" at bounding box center [265, 239] width 93 height 12
click at [430, 244] on div "$0.00" at bounding box center [436, 238] width 46 height 23
type textarea "x"
type input "$0.00"
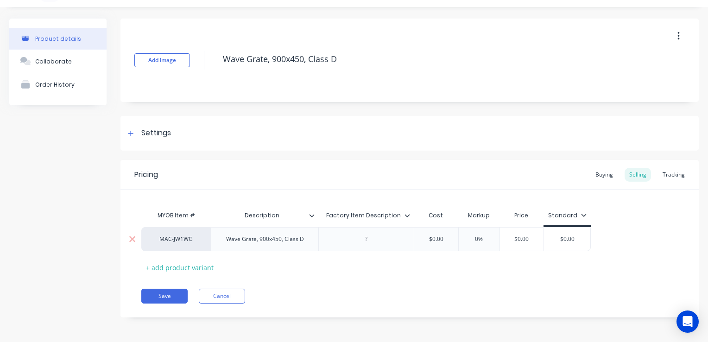
drag, startPoint x: 445, startPoint y: 239, endPoint x: 393, endPoint y: 240, distance: 51.9
click at [393, 240] on div "MAC-JW1WG Wave Grate, 900x450, Class D $0.00 $0.00 0% $0.00 $0.00" at bounding box center [365, 239] width 449 height 24
click at [604, 175] on div "Buying" at bounding box center [603, 175] width 27 height 14
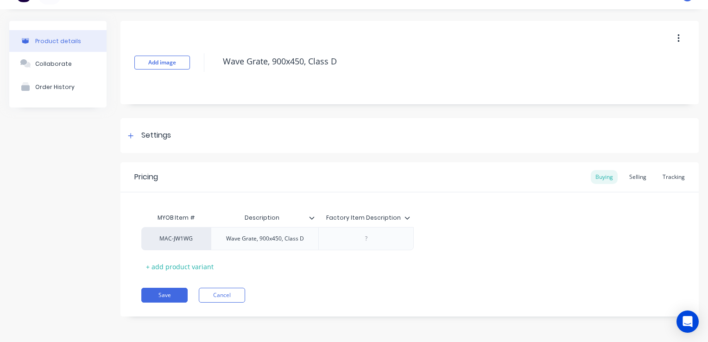
scroll to position [18, 0]
click at [378, 244] on div at bounding box center [366, 239] width 46 height 12
type textarea "x"
click at [628, 180] on div "Selling" at bounding box center [637, 177] width 26 height 14
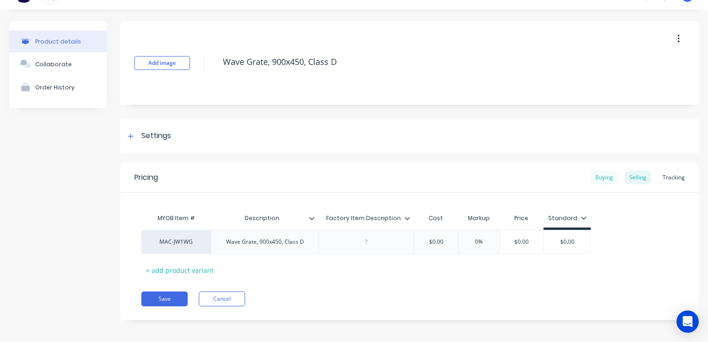
click at [605, 182] on div "Buying" at bounding box center [603, 177] width 27 height 14
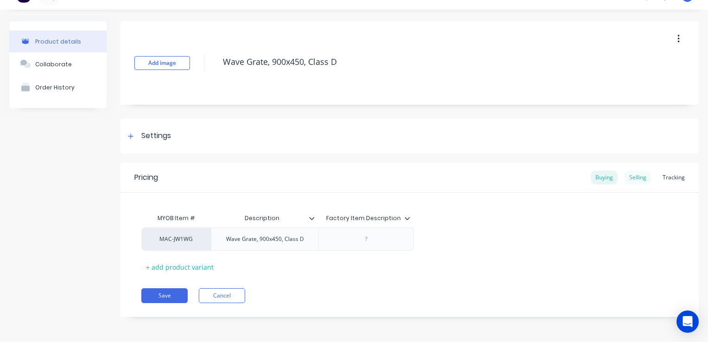
click at [632, 179] on div "Selling" at bounding box center [637, 177] width 26 height 14
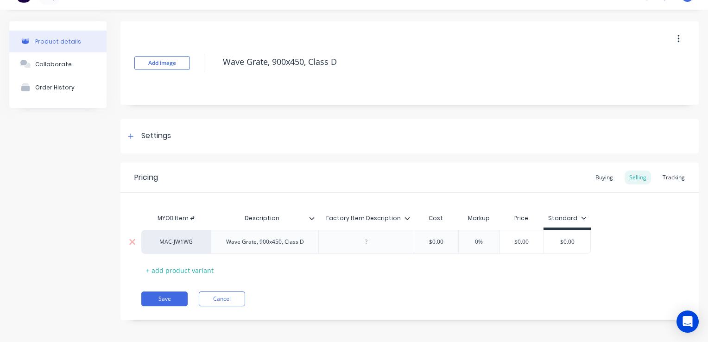
type input "$0.00"
drag, startPoint x: 437, startPoint y: 244, endPoint x: 452, endPoint y: 245, distance: 15.3
click at [438, 244] on input "$0.00" at bounding box center [436, 242] width 46 height 8
drag, startPoint x: 442, startPoint y: 245, endPoint x: 382, endPoint y: 242, distance: 59.8
click at [383, 243] on div "MAC-JW1WG Wave Grate, 900x450, Class D $0.00 $0.00 0% $0.00 $0.00" at bounding box center [365, 242] width 449 height 24
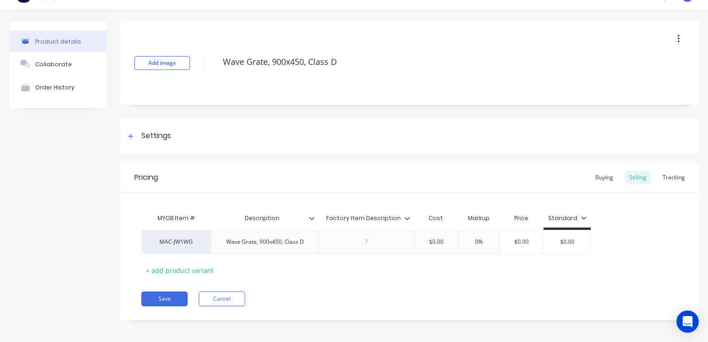
type textarea "x"
type input "2"
type textarea "x"
type input "24"
type textarea "x"
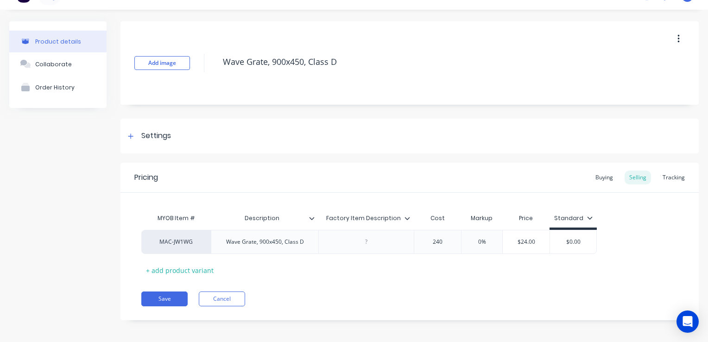
type input "240"
type input "0%"
click at [528, 247] on div "$240.00" at bounding box center [531, 241] width 50 height 23
type input "$240.00"
drag, startPoint x: 475, startPoint y: 246, endPoint x: 440, endPoint y: 231, distance: 38.6
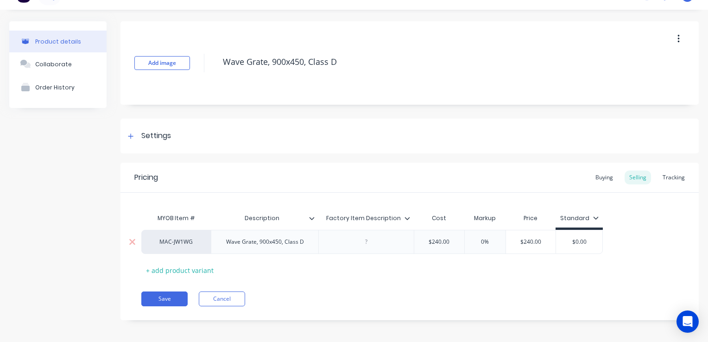
click at [450, 242] on div "MAC-JW1WG Wave Grate, 900x450, Class D $240.00 240 0% 0% $240.00 $240.00 $0.00" at bounding box center [371, 242] width 461 height 24
type textarea "x"
type input "39"
type textarea "x"
type input "3"
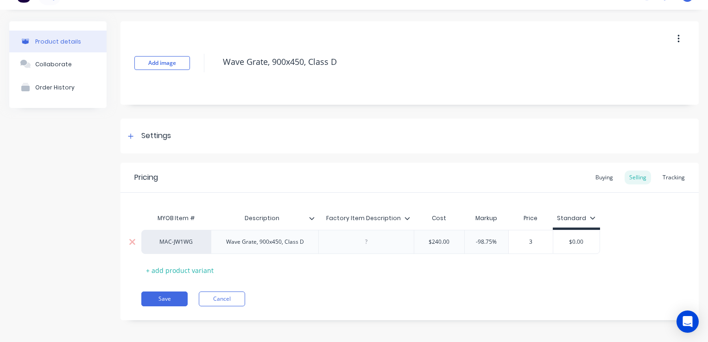
type textarea "x"
type input "38"
type textarea "x"
type input "380"
click at [159, 294] on button "Save" at bounding box center [164, 298] width 46 height 15
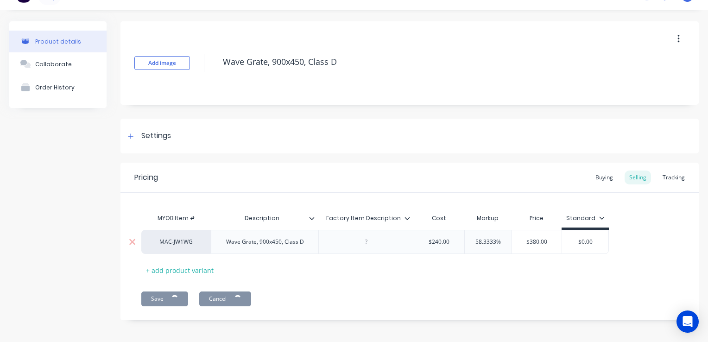
type textarea "x"
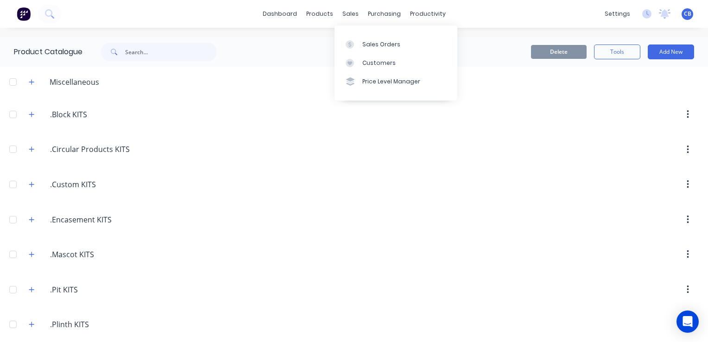
click at [357, 7] on div "sales" at bounding box center [350, 14] width 25 height 14
click at [352, 13] on div "sales" at bounding box center [350, 14] width 25 height 14
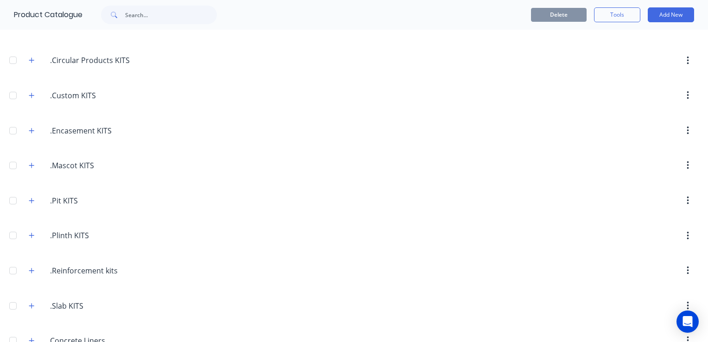
scroll to position [93, 0]
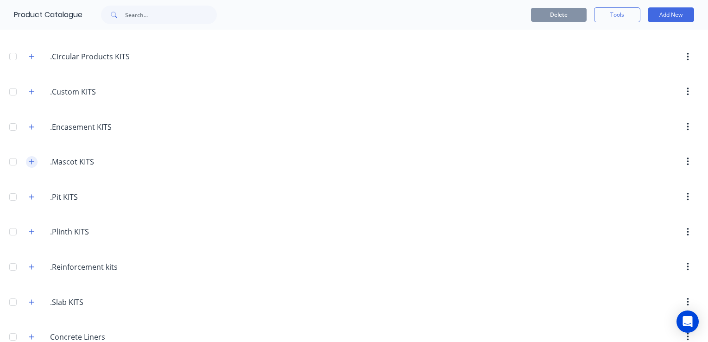
click at [28, 163] on button "button" at bounding box center [32, 162] width 12 height 12
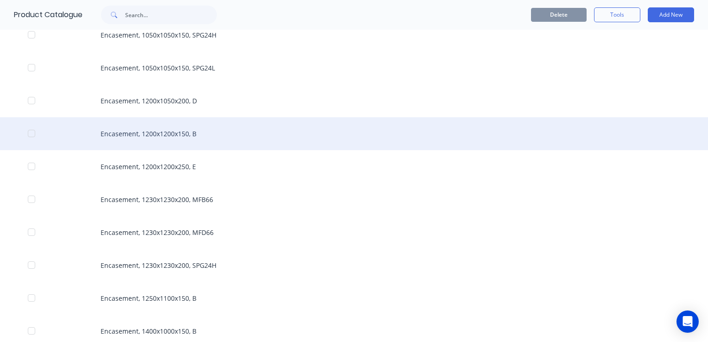
scroll to position [556, 0]
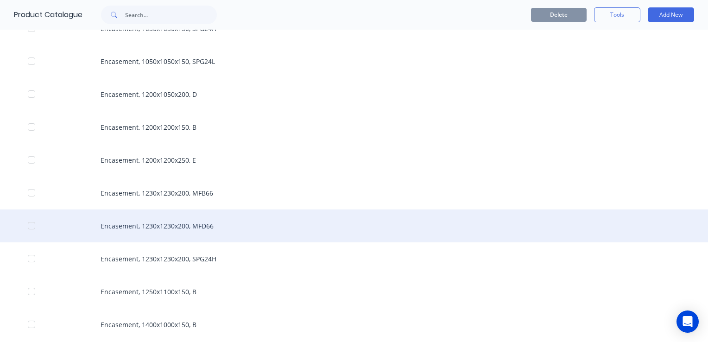
click at [159, 223] on div "Encasement, 1230x1230x200, MFD66" at bounding box center [354, 225] width 708 height 33
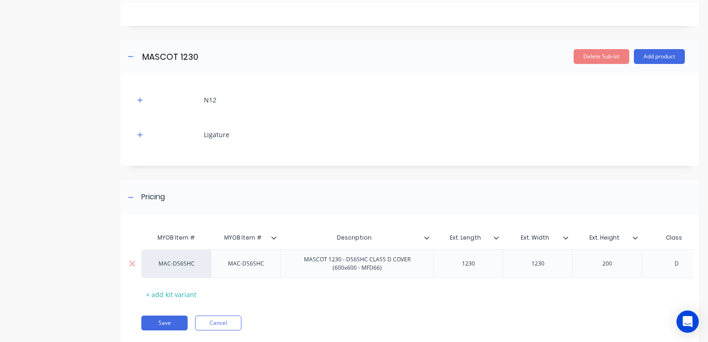
scroll to position [245, 0]
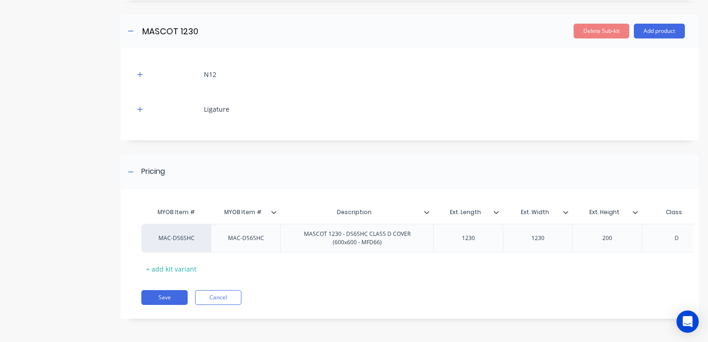
click at [238, 208] on input "MYOB Item #" at bounding box center [243, 212] width 64 height 8
drag, startPoint x: 243, startPoint y: 205, endPoint x: 219, endPoint y: 204, distance: 23.6
click at [219, 208] on input "MYOB Item #" at bounding box center [243, 212] width 64 height 8
type input "Item #"
drag, startPoint x: 174, startPoint y: 206, endPoint x: 150, endPoint y: 202, distance: 24.3
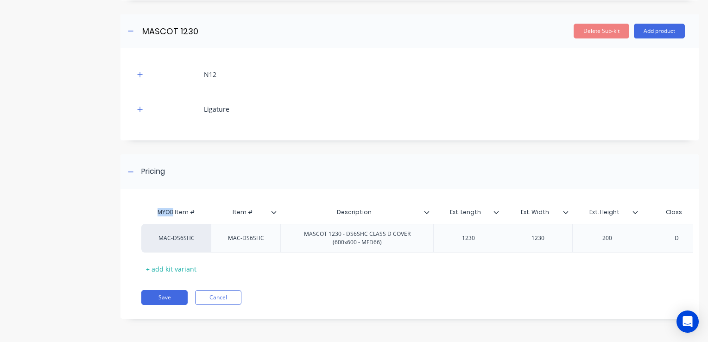
click at [150, 203] on div "MYOB Item #" at bounding box center [175, 212] width 69 height 19
drag, startPoint x: 150, startPoint y: 202, endPoint x: 304, endPoint y: 172, distance: 156.8
click at [308, 173] on div "Pricing" at bounding box center [409, 171] width 578 height 35
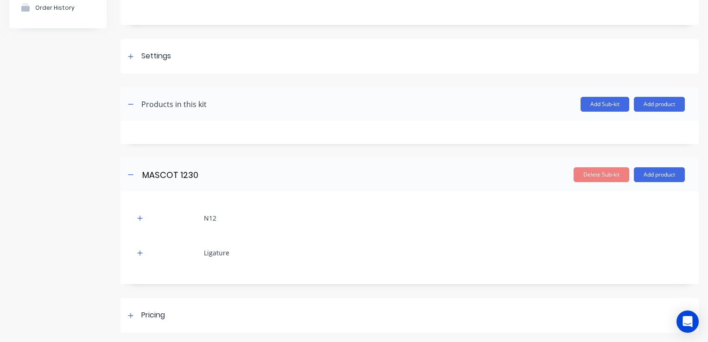
scroll to position [94, 0]
click at [130, 318] on icon at bounding box center [131, 316] width 6 height 6
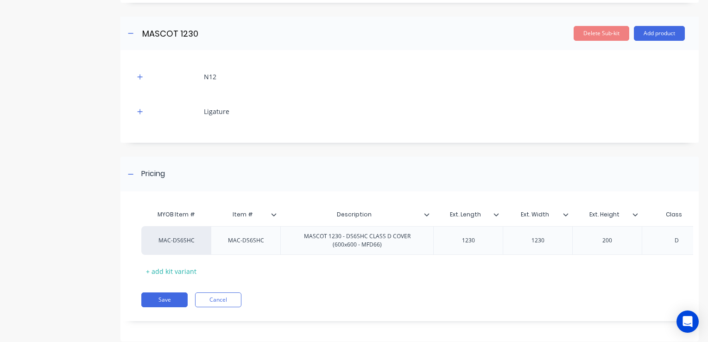
scroll to position [245, 0]
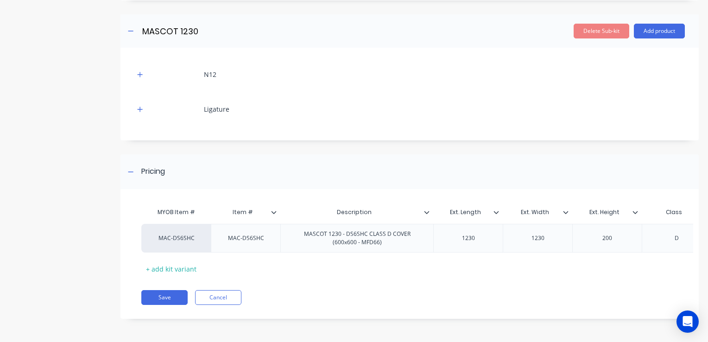
click at [168, 207] on div "MYOB Item #" at bounding box center [175, 212] width 69 height 19
drag, startPoint x: 169, startPoint y: 206, endPoint x: 155, endPoint y: 206, distance: 13.9
click at [155, 206] on div "MYOB Item #" at bounding box center [175, 212] width 69 height 19
click at [340, 177] on div "Pricing" at bounding box center [409, 171] width 578 height 35
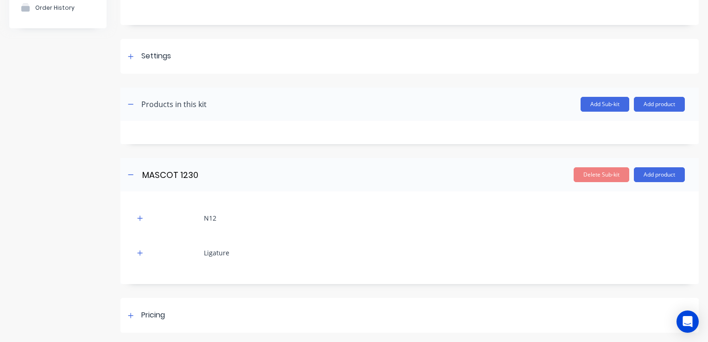
scroll to position [94, 0]
click at [132, 316] on icon at bounding box center [131, 316] width 6 height 6
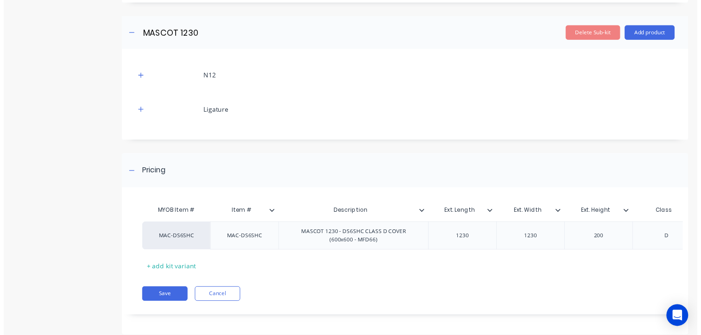
scroll to position [245, 0]
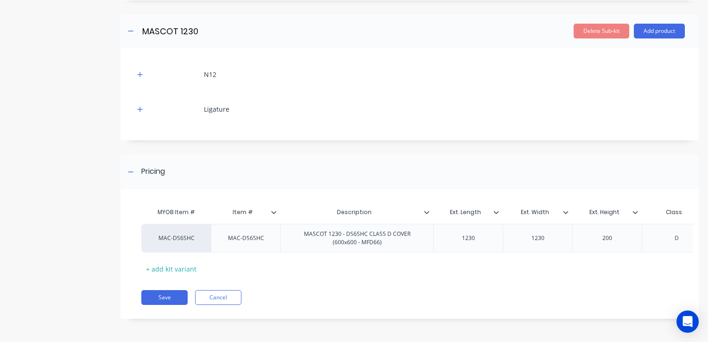
click at [171, 208] on div "MYOB Item #" at bounding box center [175, 212] width 69 height 19
click at [174, 204] on div "MYOB Item #" at bounding box center [175, 212] width 69 height 19
drag, startPoint x: 174, startPoint y: 205, endPoint x: 146, endPoint y: 205, distance: 27.3
click at [146, 205] on div "MYOB Item #" at bounding box center [175, 212] width 69 height 19
click at [79, 194] on div "Product details Collaborate Order History" at bounding box center [57, 65] width 97 height 534
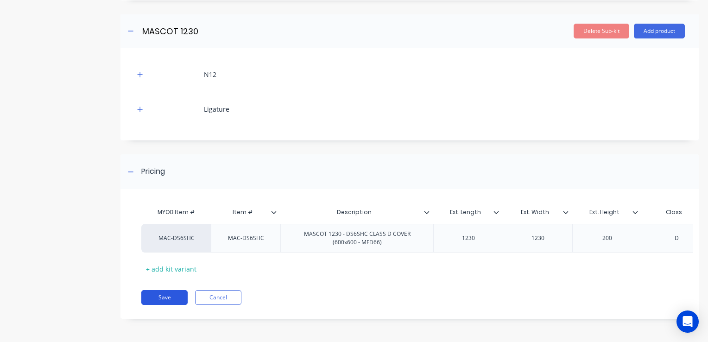
click at [161, 302] on button "Save" at bounding box center [164, 297] width 46 height 15
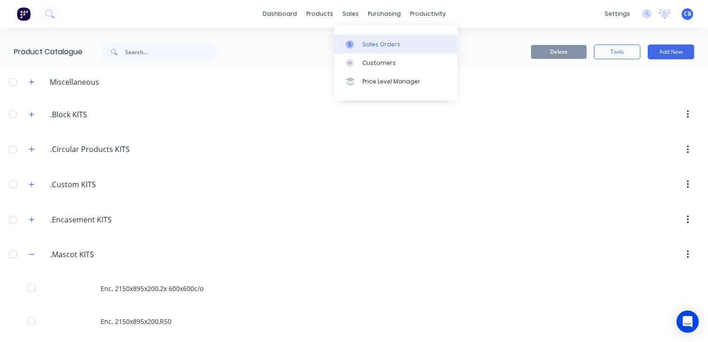
click at [367, 42] on div "Sales Orders" at bounding box center [381, 44] width 38 height 8
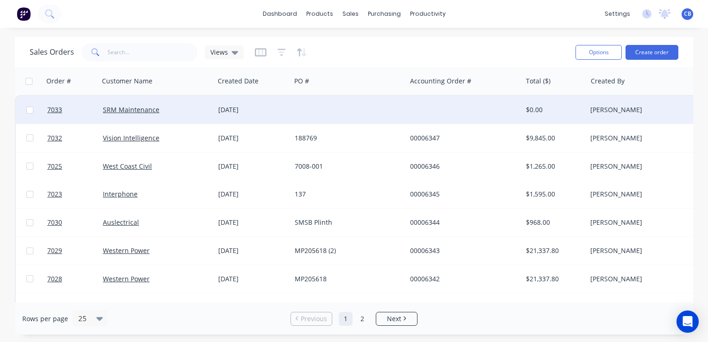
click at [326, 112] on div at bounding box center [348, 110] width 115 height 28
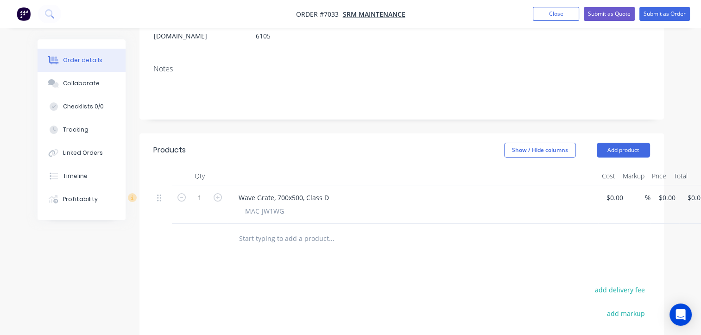
scroll to position [139, 30]
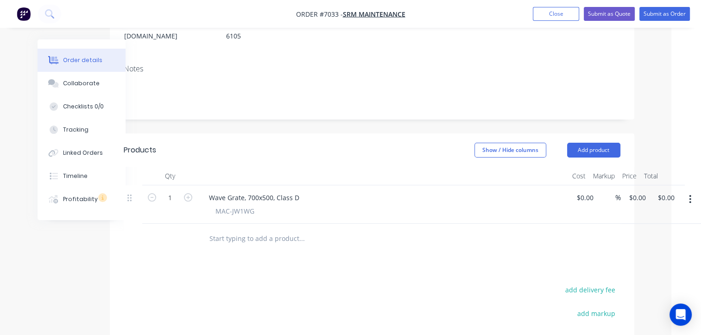
click at [692, 191] on button "button" at bounding box center [690, 199] width 22 height 17
click at [652, 272] on div "Delete" at bounding box center [657, 278] width 71 height 13
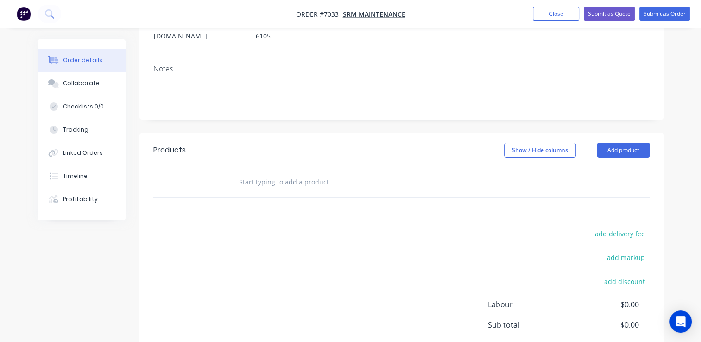
click at [270, 173] on input "text" at bounding box center [331, 182] width 185 height 19
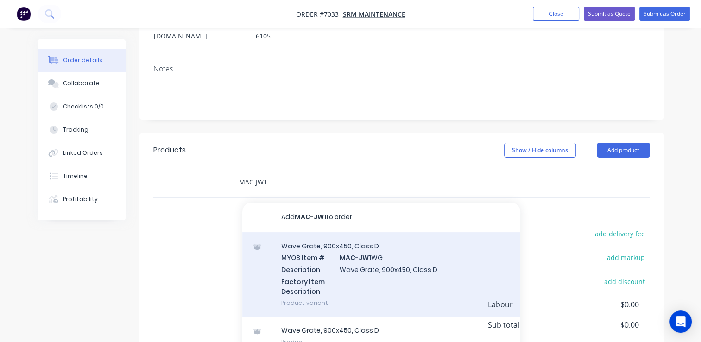
type input "MAC-JW1"
click at [421, 244] on div "Wave Grate, 900x450, Class D MYOB Item # MAC-JW1 WG Description Wave Grate, 900…" at bounding box center [381, 274] width 278 height 84
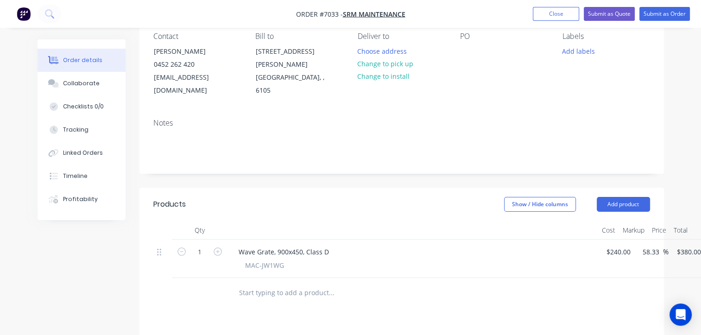
scroll to position [0, 0]
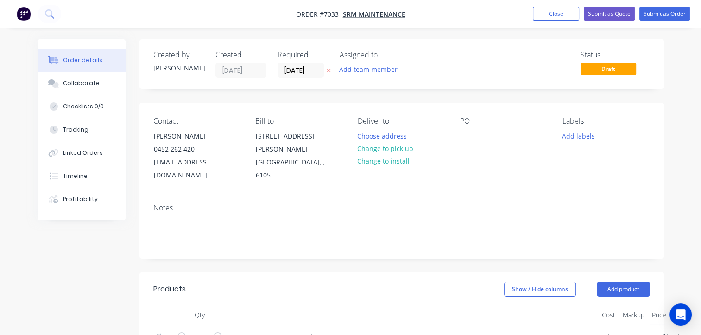
click at [475, 137] on div "PO" at bounding box center [504, 149] width 88 height 65
click at [465, 137] on div at bounding box center [467, 135] width 15 height 13
drag, startPoint x: 466, startPoint y: 137, endPoint x: 481, endPoint y: 137, distance: 14.8
click at [467, 137] on div at bounding box center [467, 135] width 15 height 13
paste div
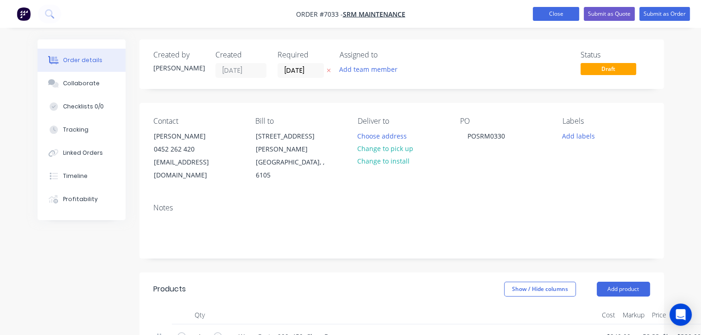
click at [544, 15] on button "Close" at bounding box center [556, 14] width 46 height 14
